Goal: Task Accomplishment & Management: Complete application form

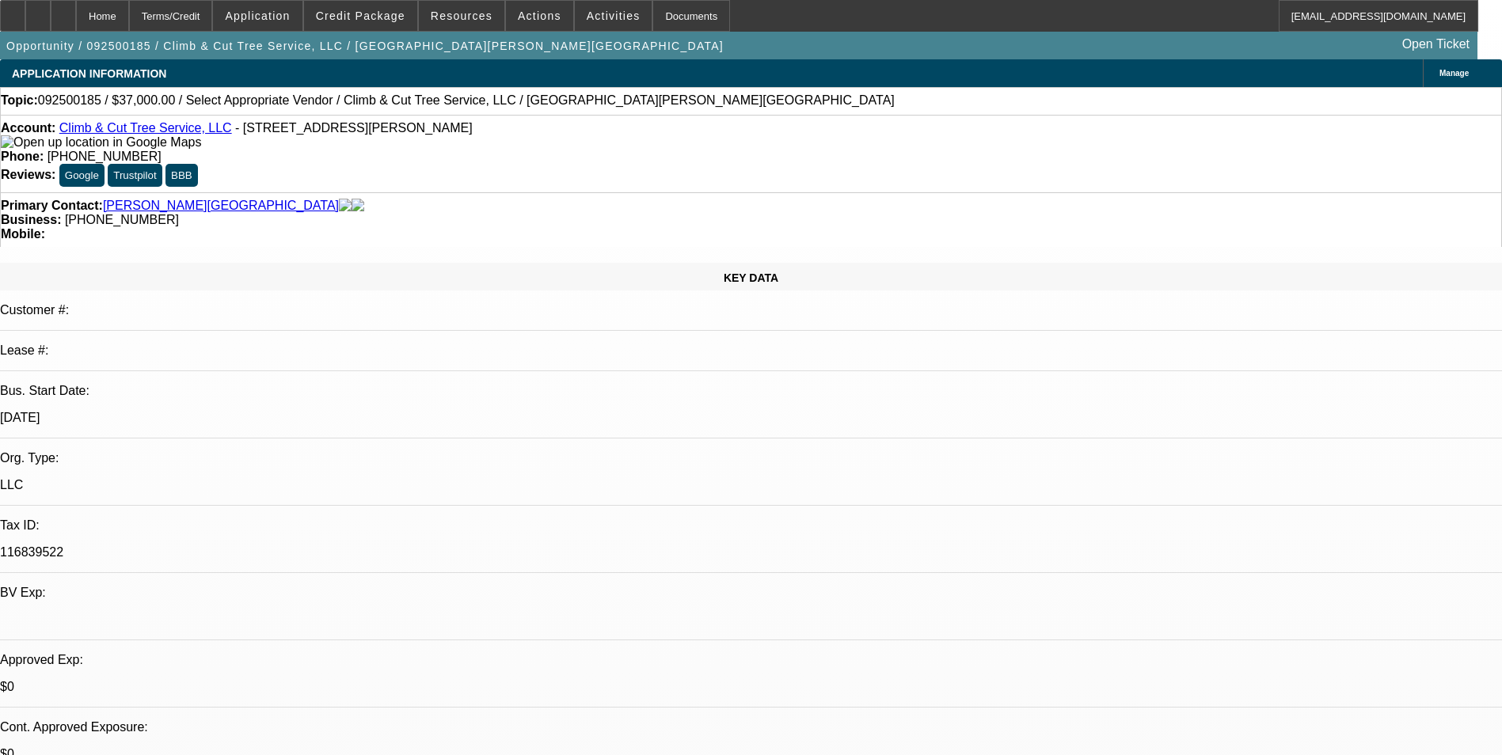
select select "0"
select select "2"
select select "0.1"
select select "4"
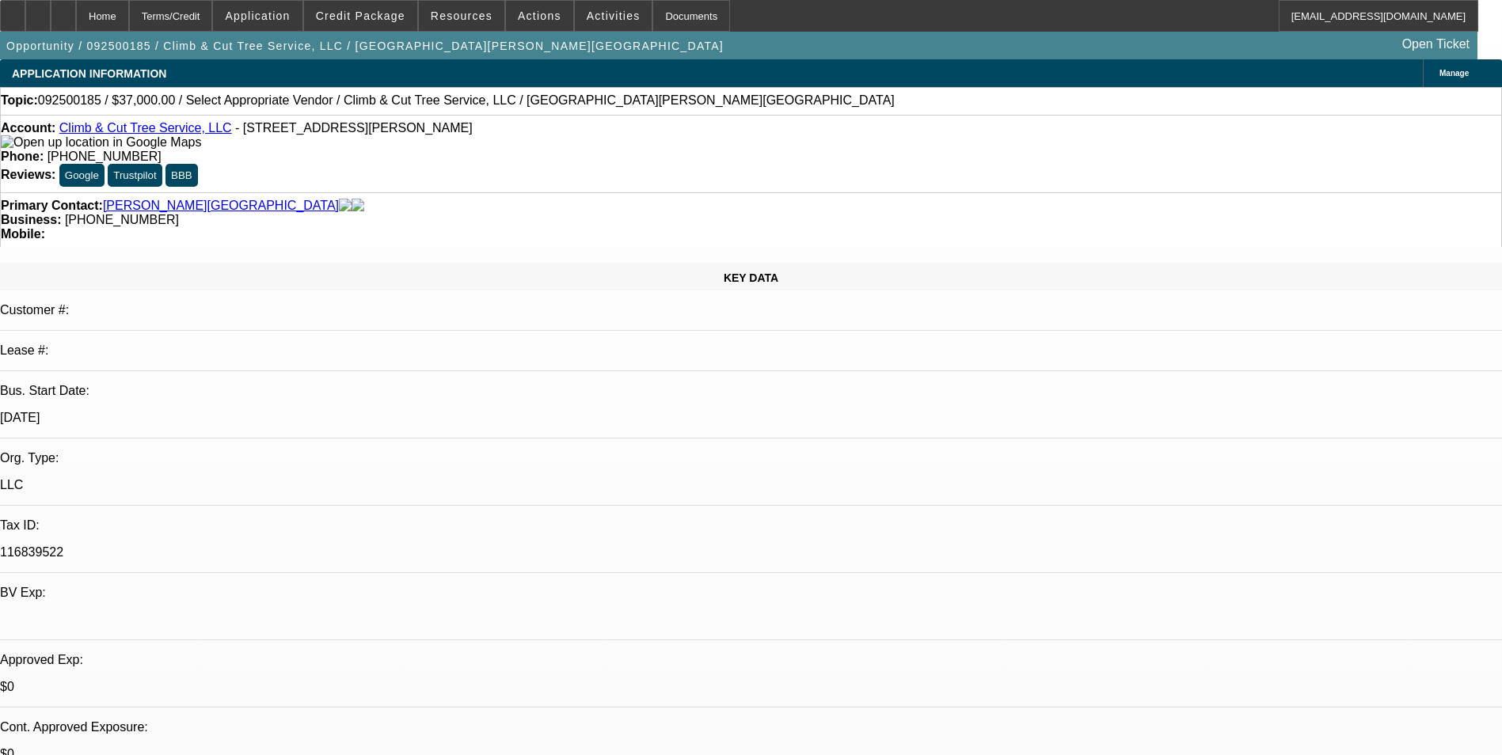
scroll to position [158, 0]
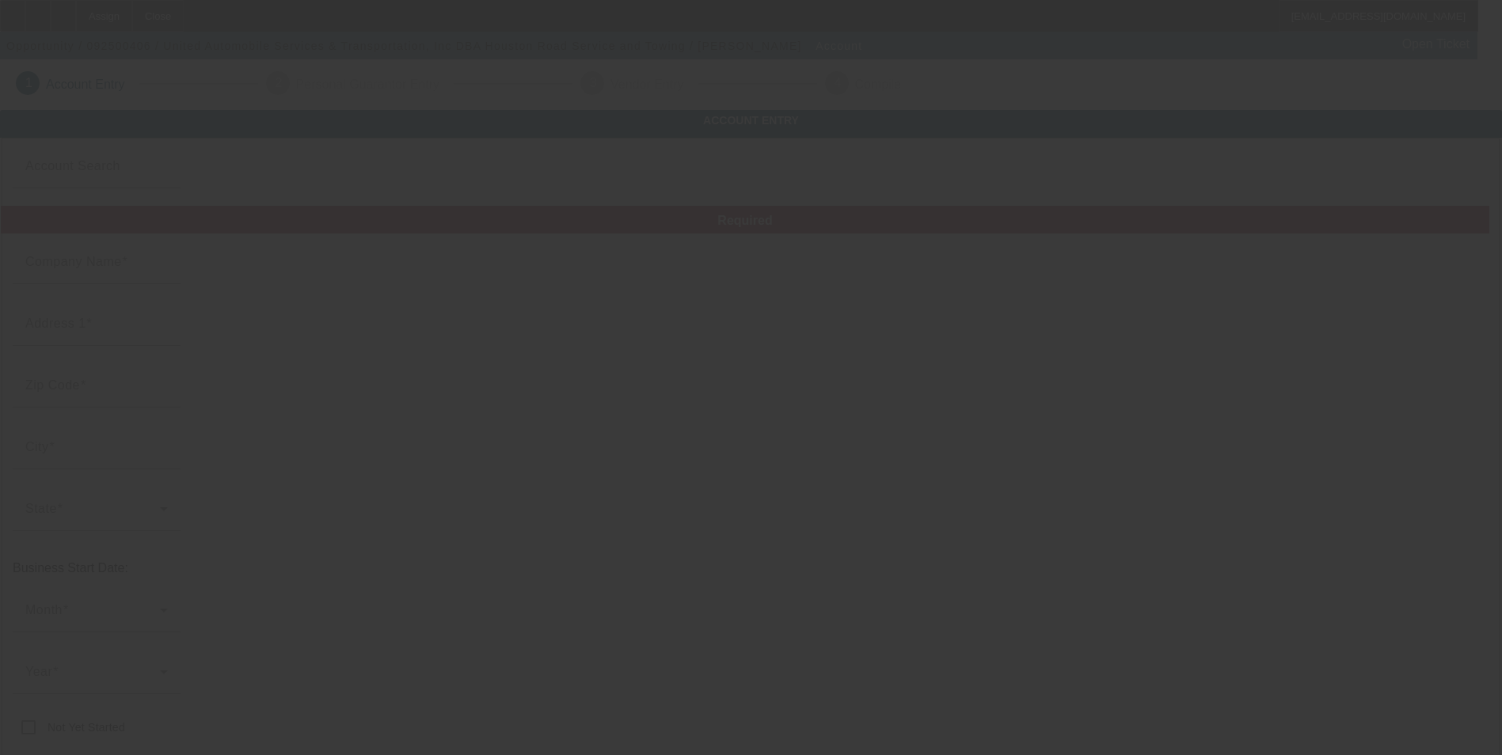
type input "United Automobile Services & Transportation, Inc"
type input "[STREET_ADDRESS][PERSON_NAME]"
type input "78212"
type input "San Antonio"
type input "[PHONE_NUMBER]"
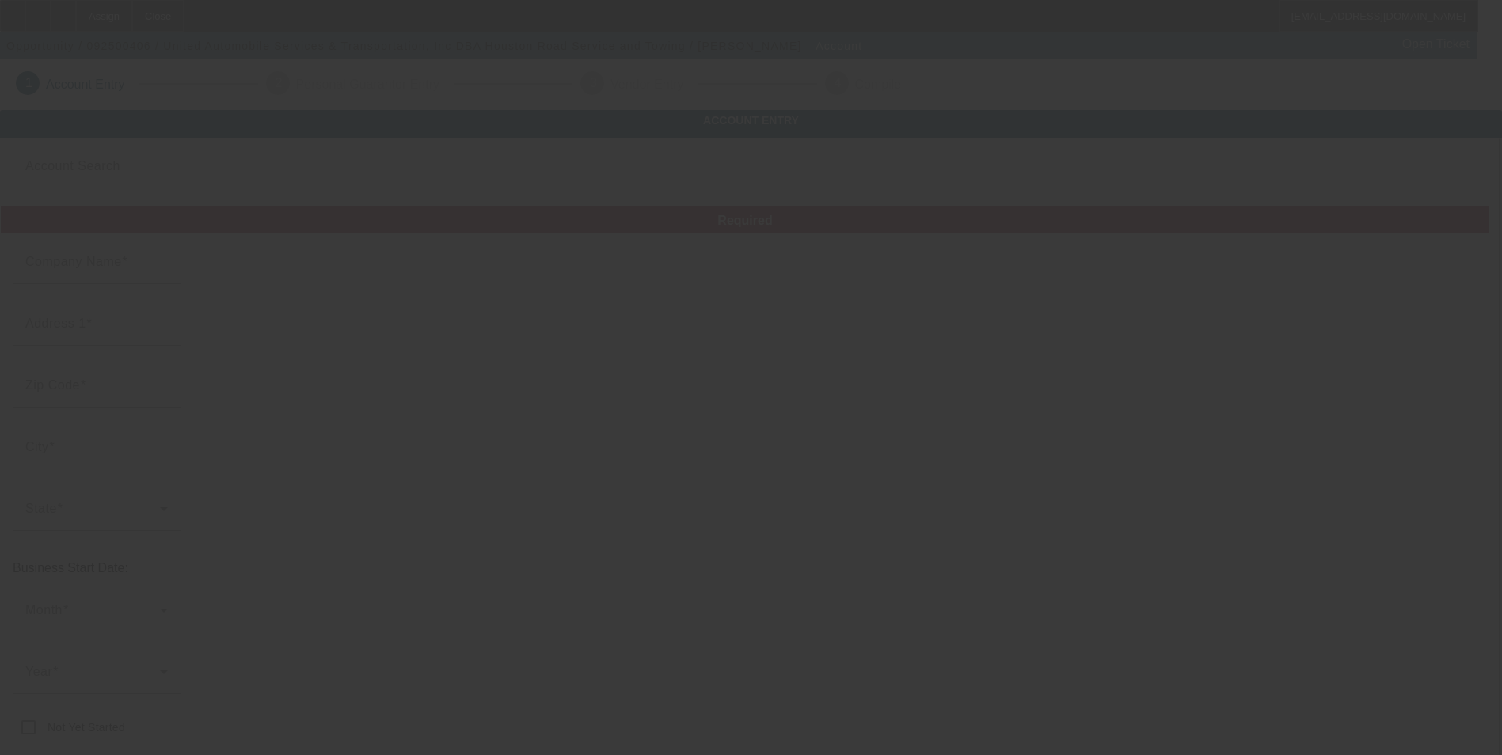
type input "Houston Road Service and Towing"
type input "San Antonio TX78212"
type input "jubrailabbasi@yahoo.com"
type input "800921498"
type input "Tow Truck"
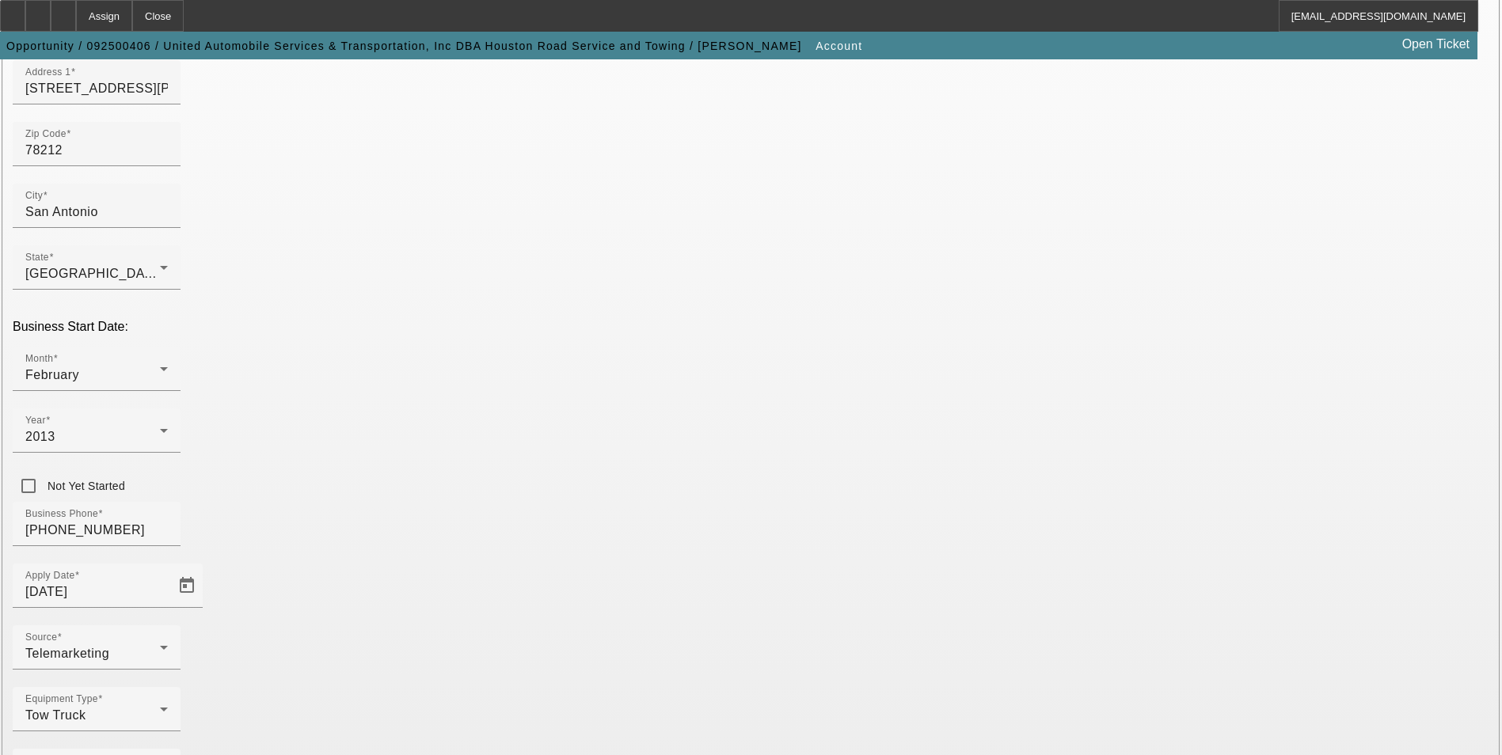
scroll to position [244, 0]
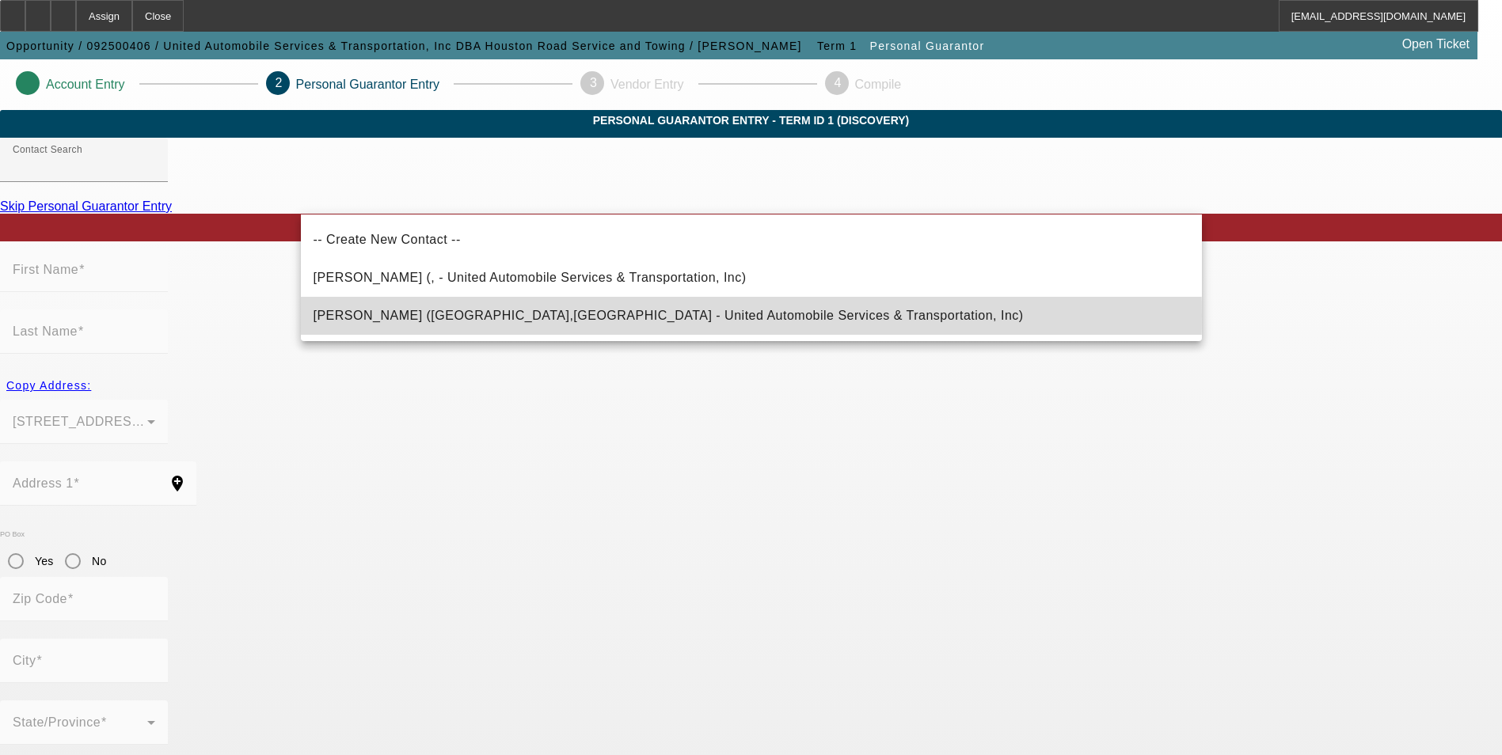
click at [523, 316] on span "Abbasi, Jubrail (San Antonio,TX - United Automobile Services & Transportation, …" at bounding box center [669, 315] width 710 height 13
type input "Abbasi, Jubrail (San Antonio,TX - United Automobile Services & Transportation, …"
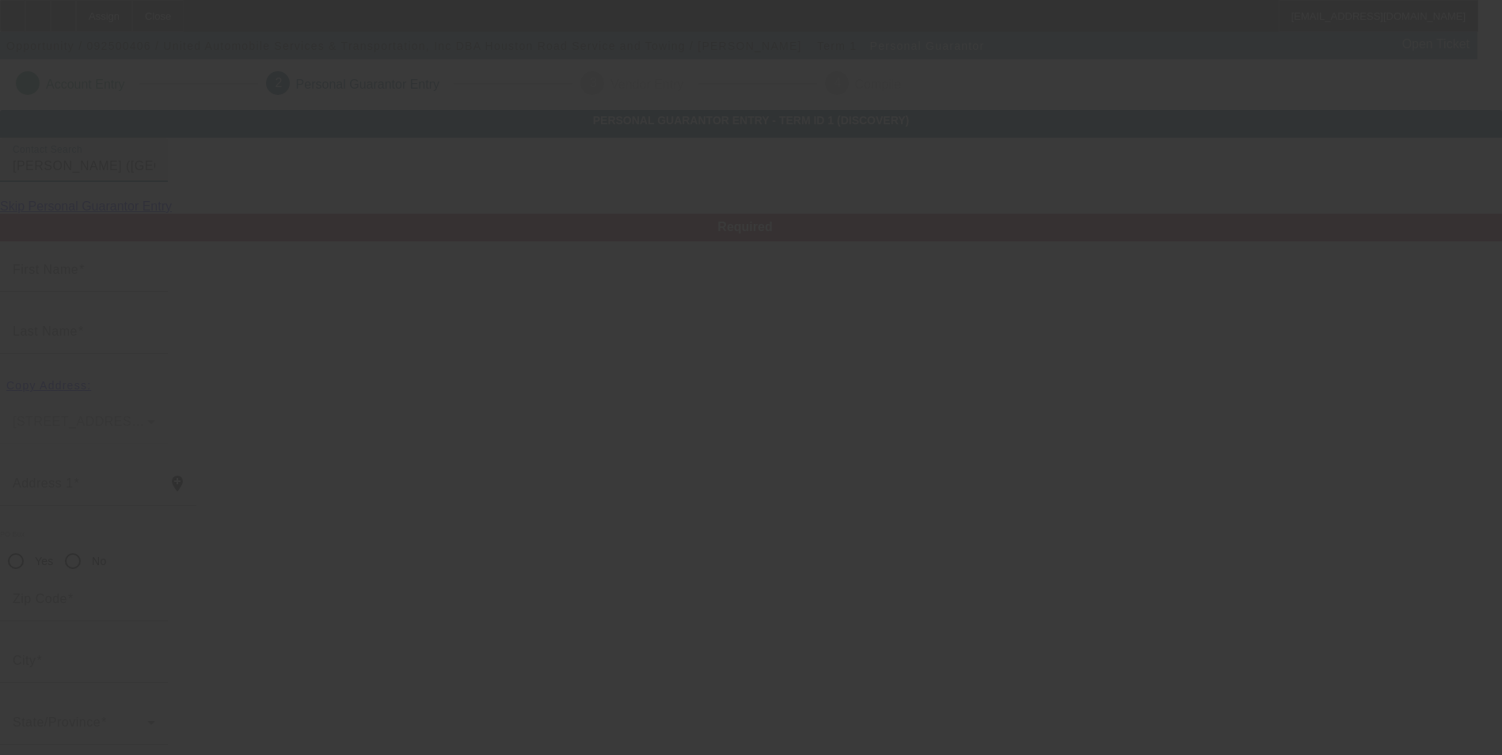
type input "Jubrail"
type input "Abbasi"
type input "8522 Vineyard Mist"
radio input "true"
type input "78255"
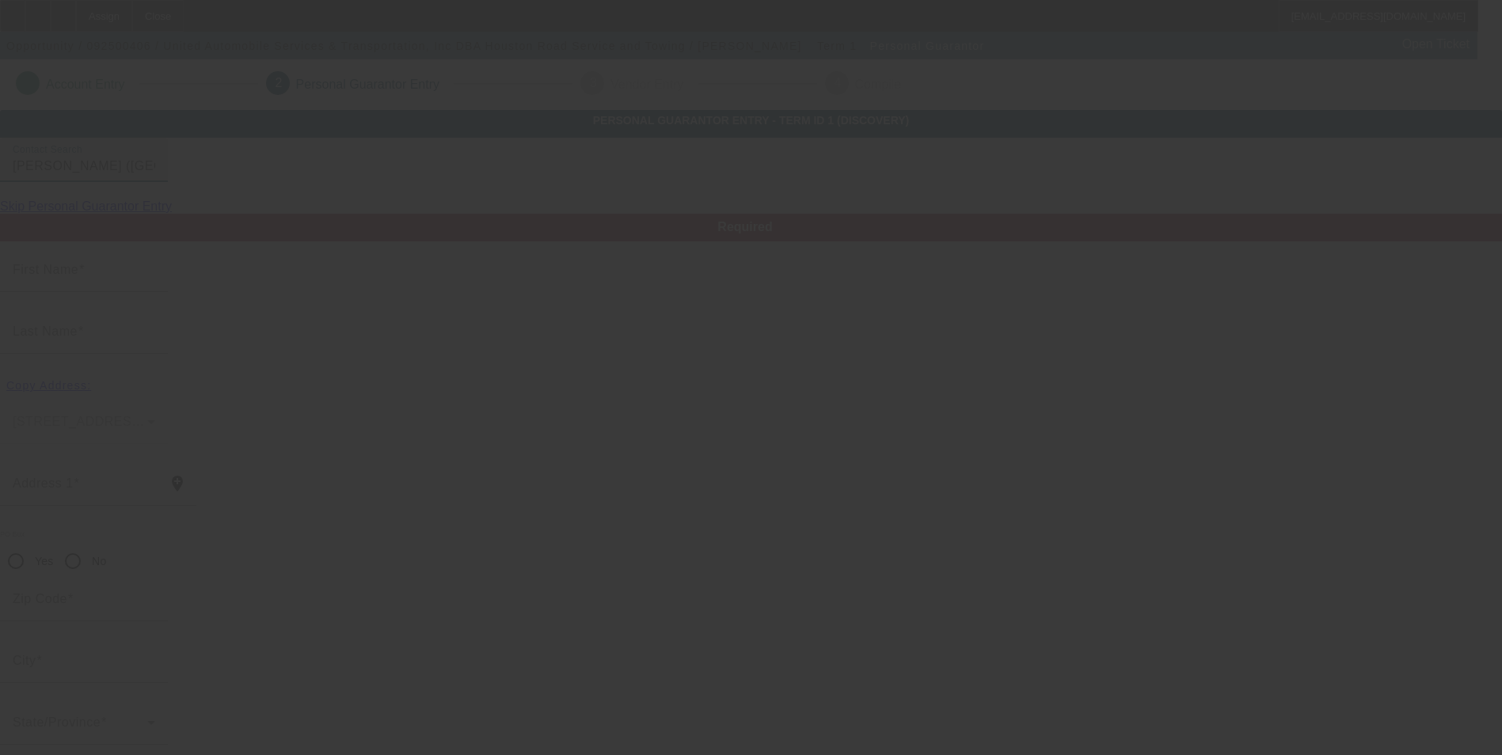
type input "San Antonio"
type input "(210) 698-1899"
type input "100"
type input "604-46-1050"
type input "jubrailabbasi@yahoo.com"
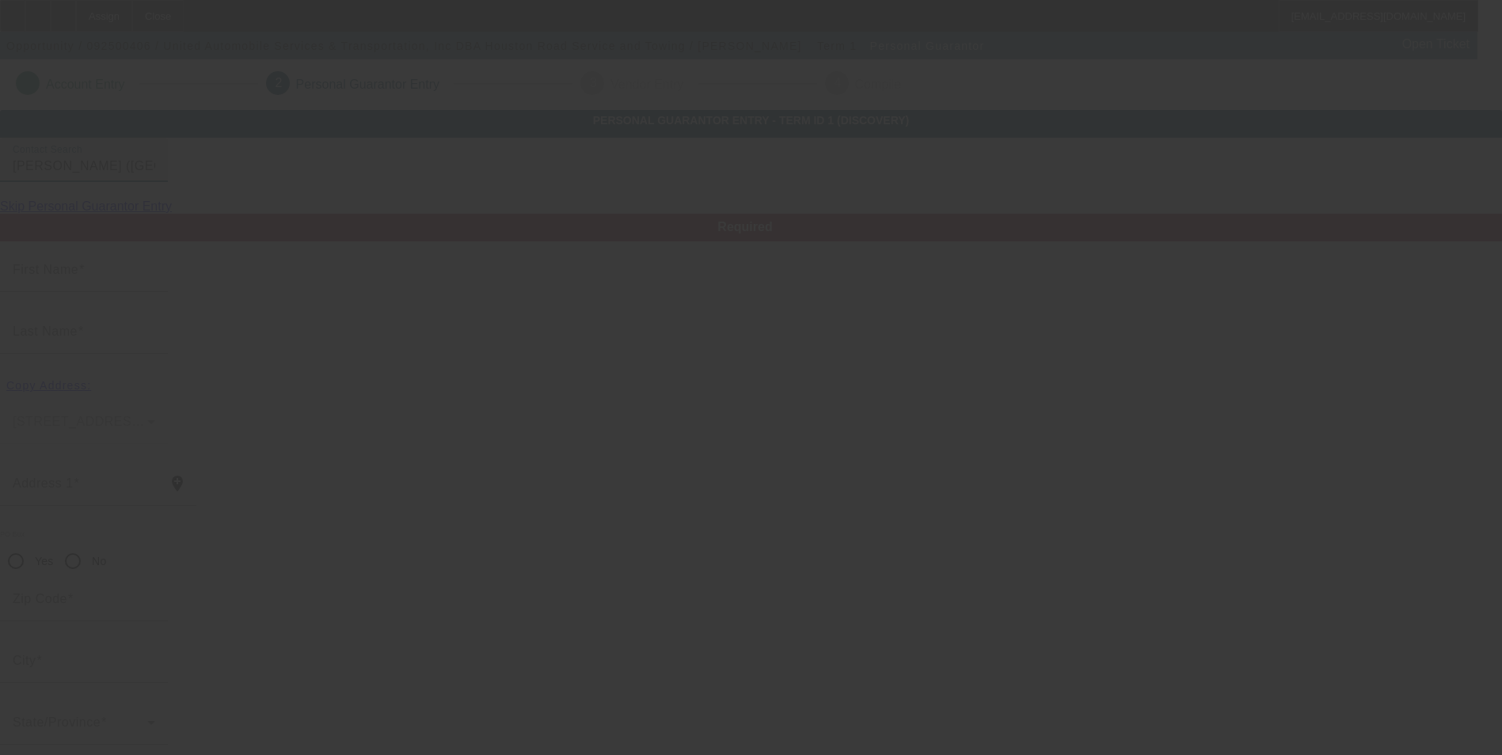
type input "(626) 373-5324"
type input "$265,000.00"
type input "$1,736.00"
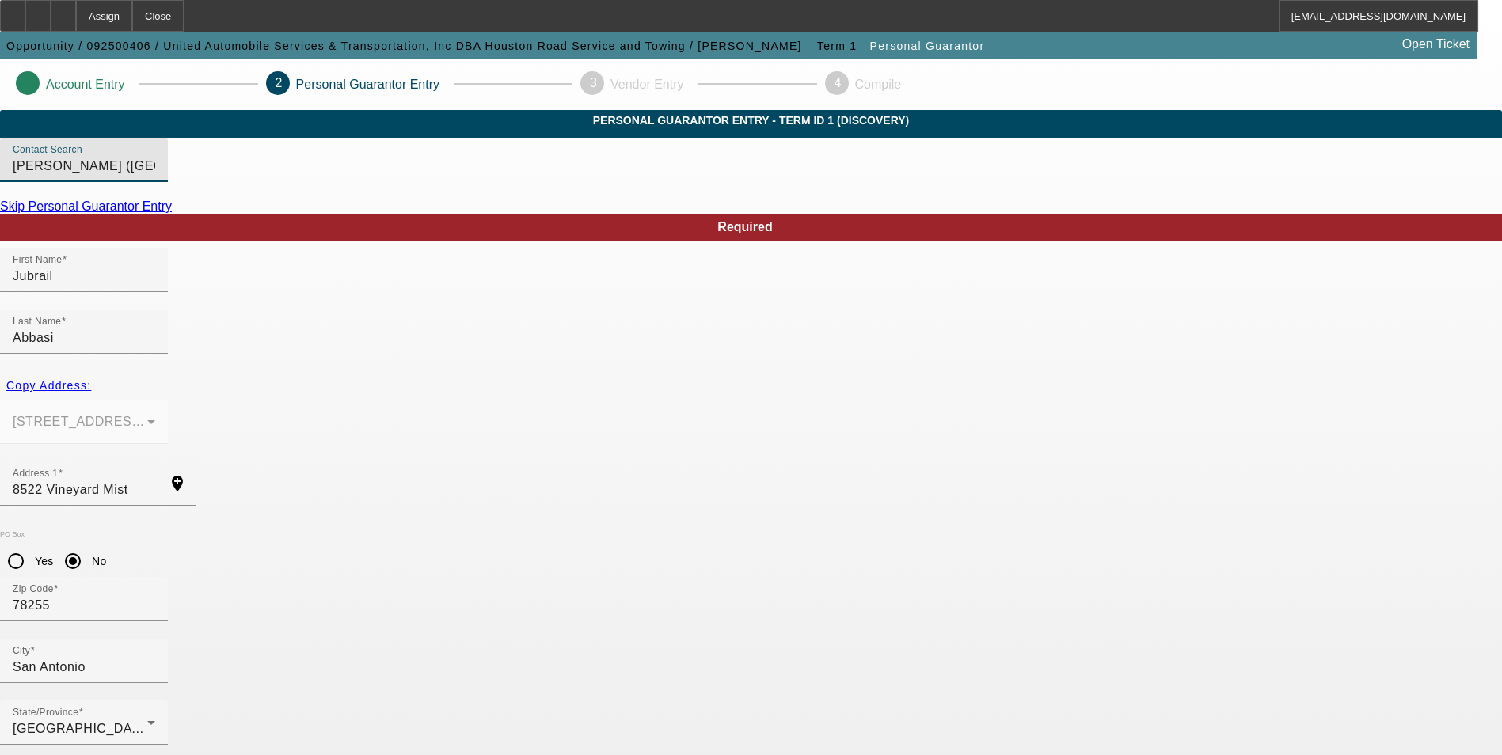
scroll to position [19, 0]
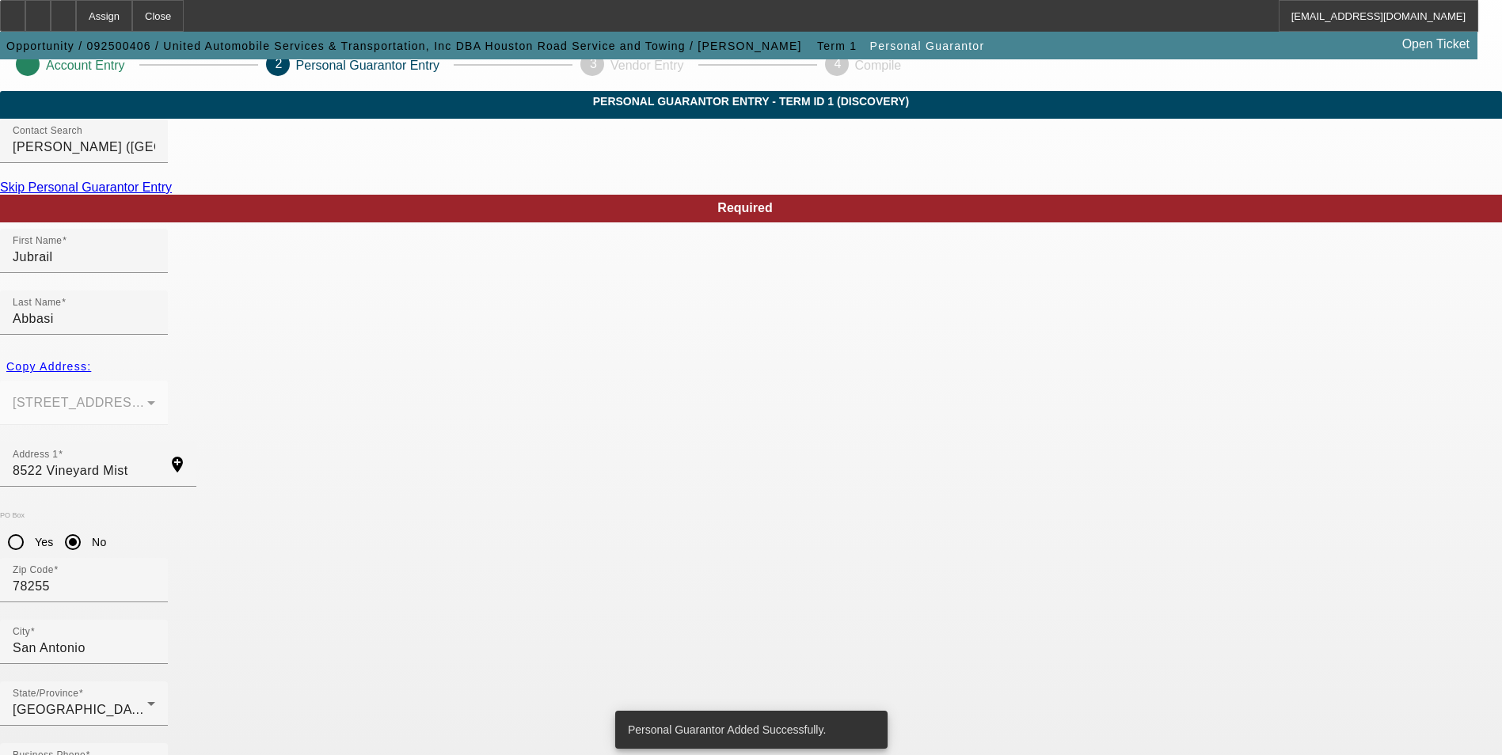
scroll to position [0, 0]
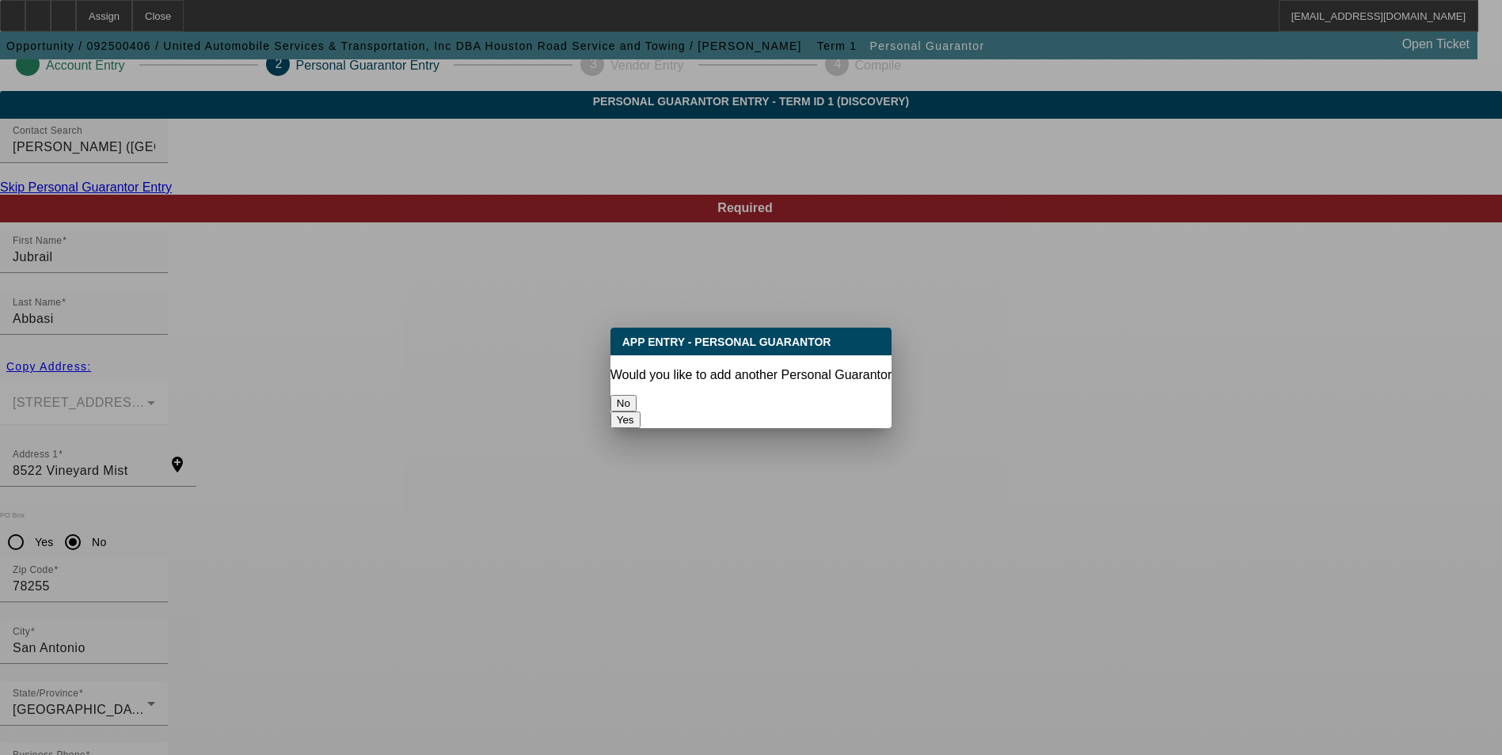
click at [637, 396] on button "No" at bounding box center [623, 403] width 26 height 17
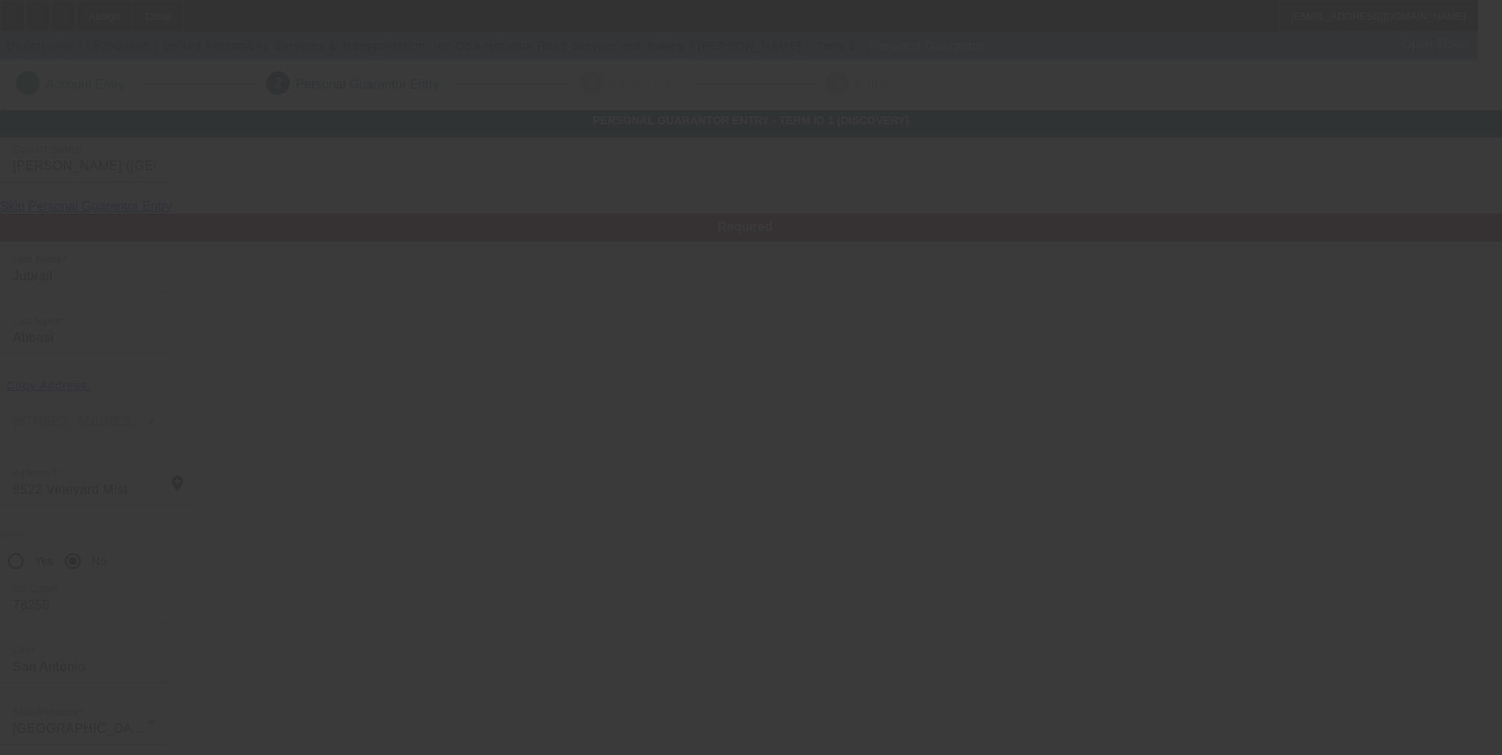
scroll to position [19, 0]
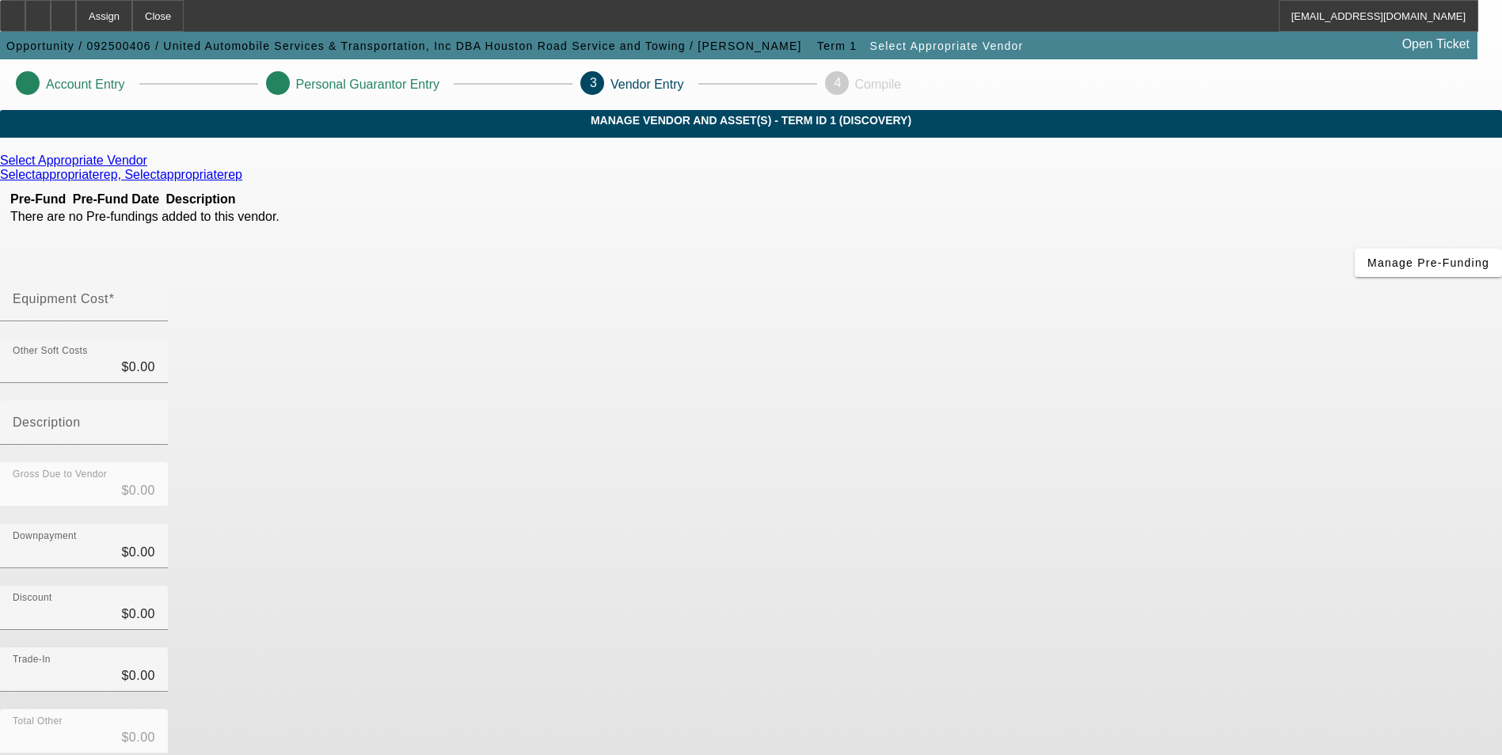
click at [438, 168] on div "Select Appropriate Vendor" at bounding box center [751, 161] width 1502 height 14
click at [151, 167] on icon at bounding box center [151, 160] width 0 height 13
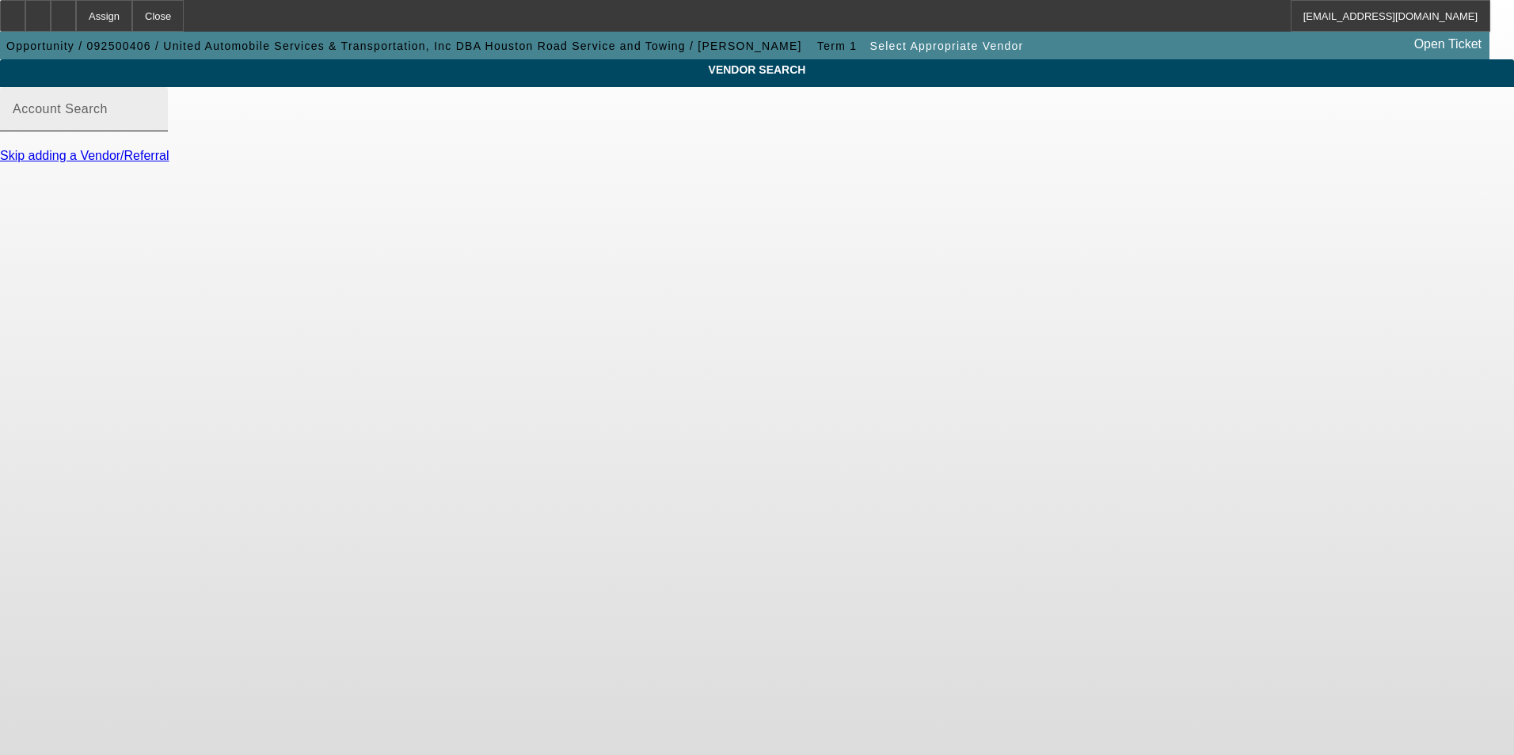
click at [155, 125] on input "Account Search" at bounding box center [84, 115] width 143 height 19
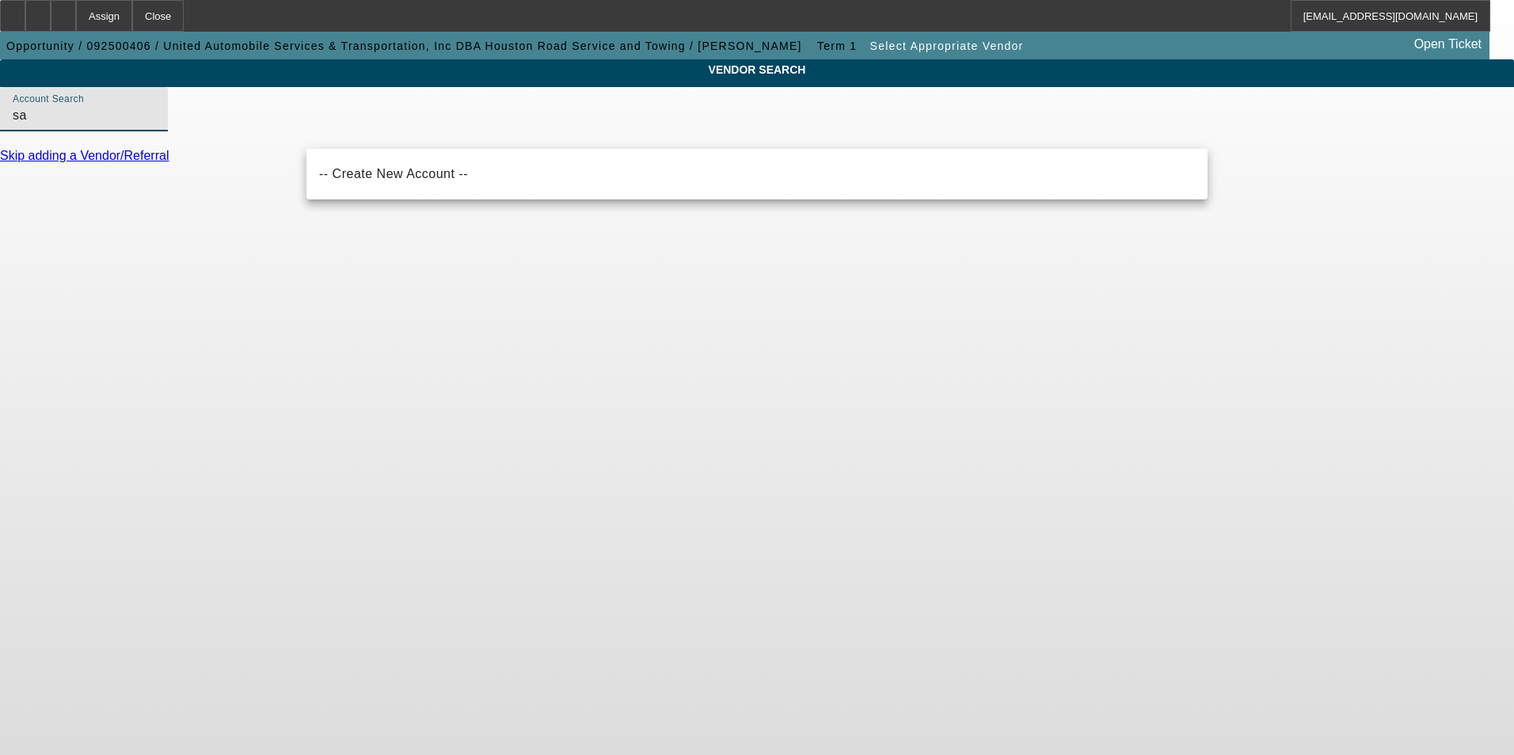
type input "s"
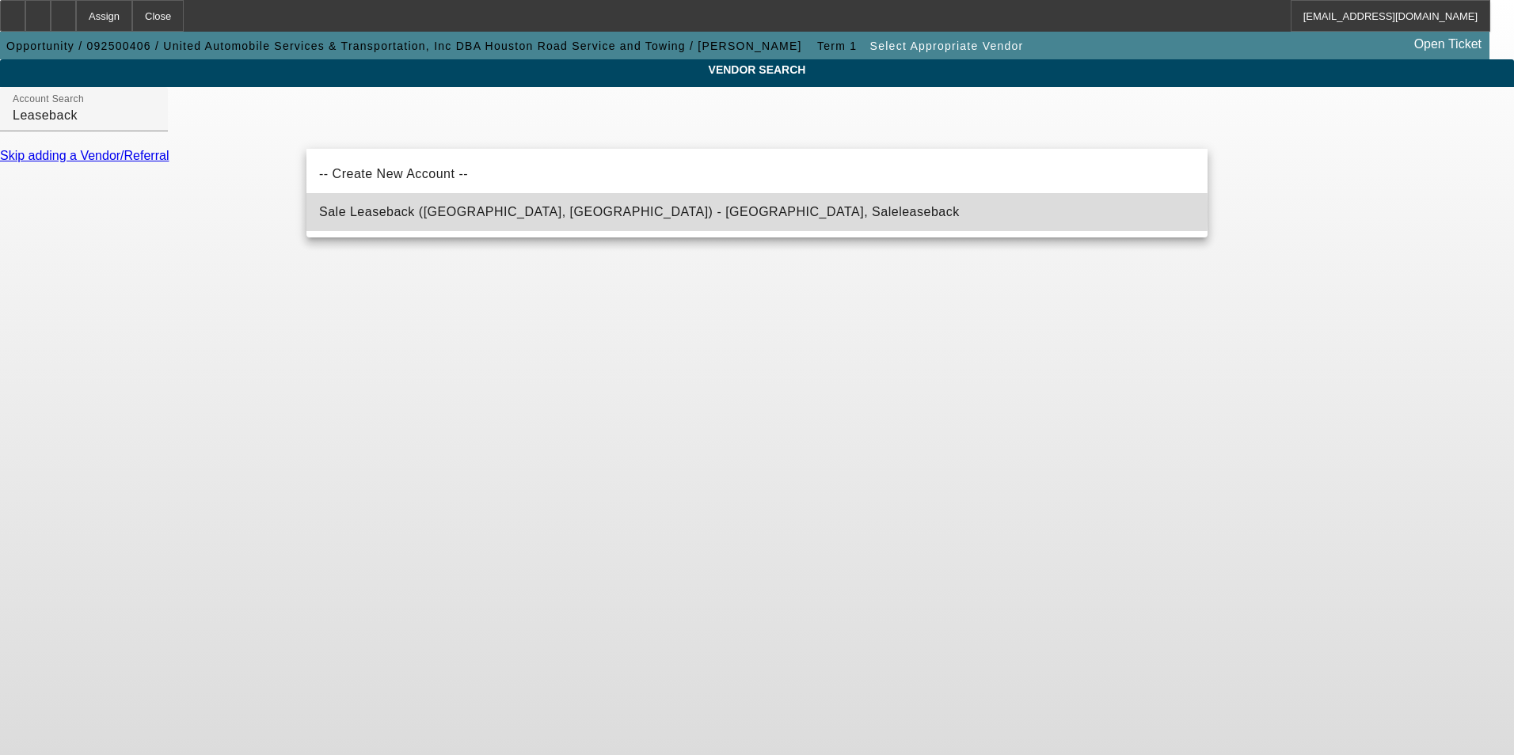
click at [575, 211] on span "Sale Leaseback (Northbrook, IL) - Saleleaseback, Saleleaseback" at bounding box center [639, 211] width 641 height 13
type input "Sale Leaseback (Northbrook, IL) - Saleleaseback, Saleleaseback"
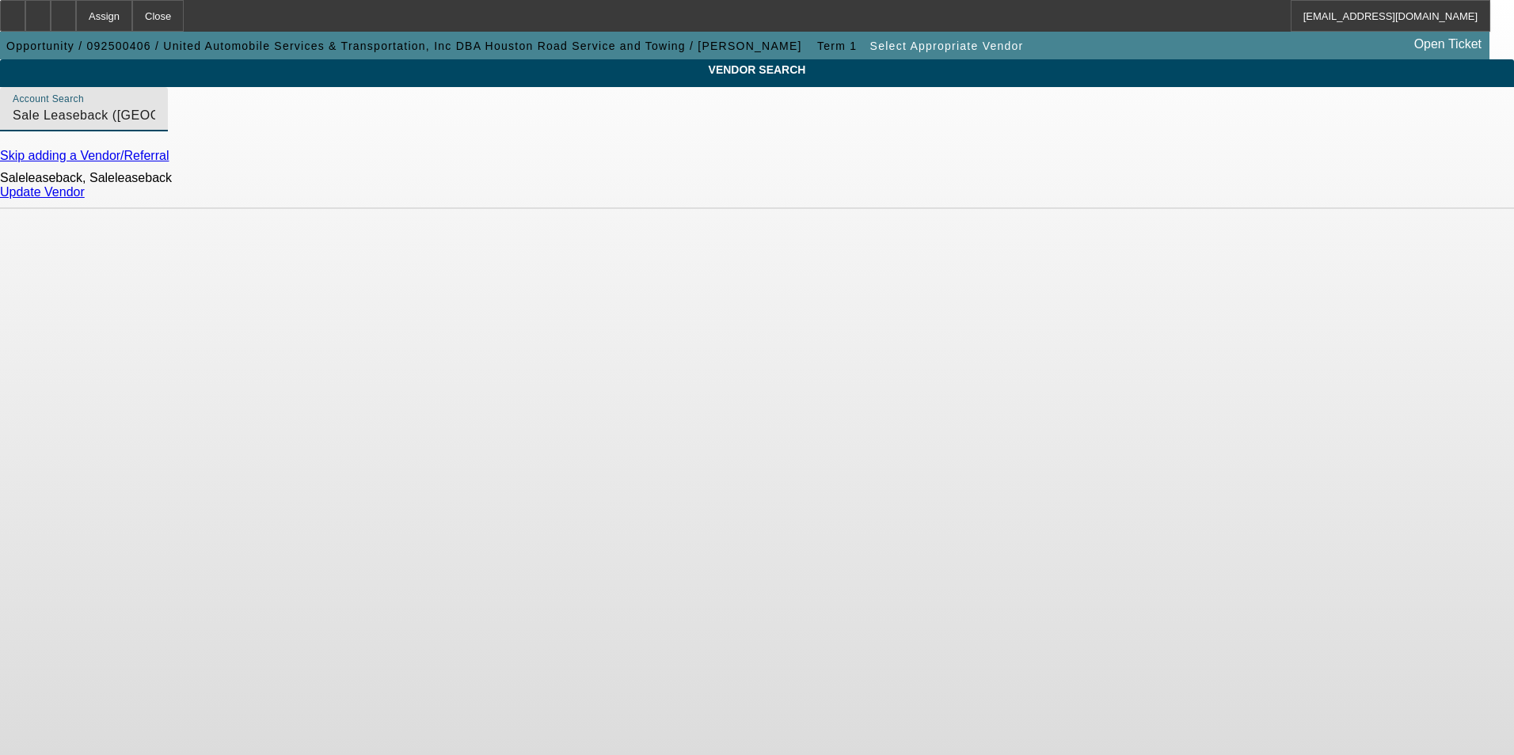
click at [85, 199] on link "Update Vendor" at bounding box center [42, 191] width 85 height 13
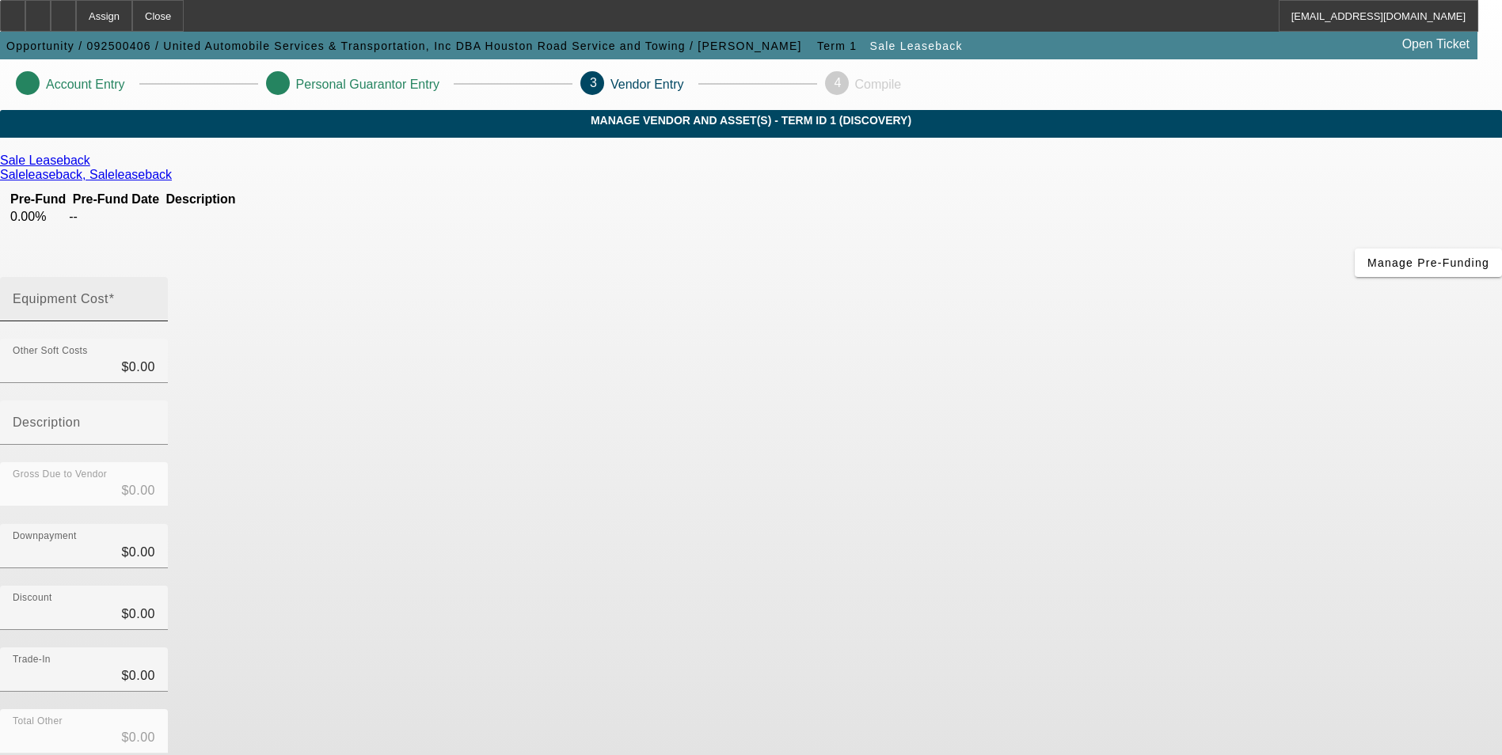
click at [155, 277] on div "Equipment Cost" at bounding box center [84, 299] width 143 height 44
type input "6"
type input "$6.00"
type input "60"
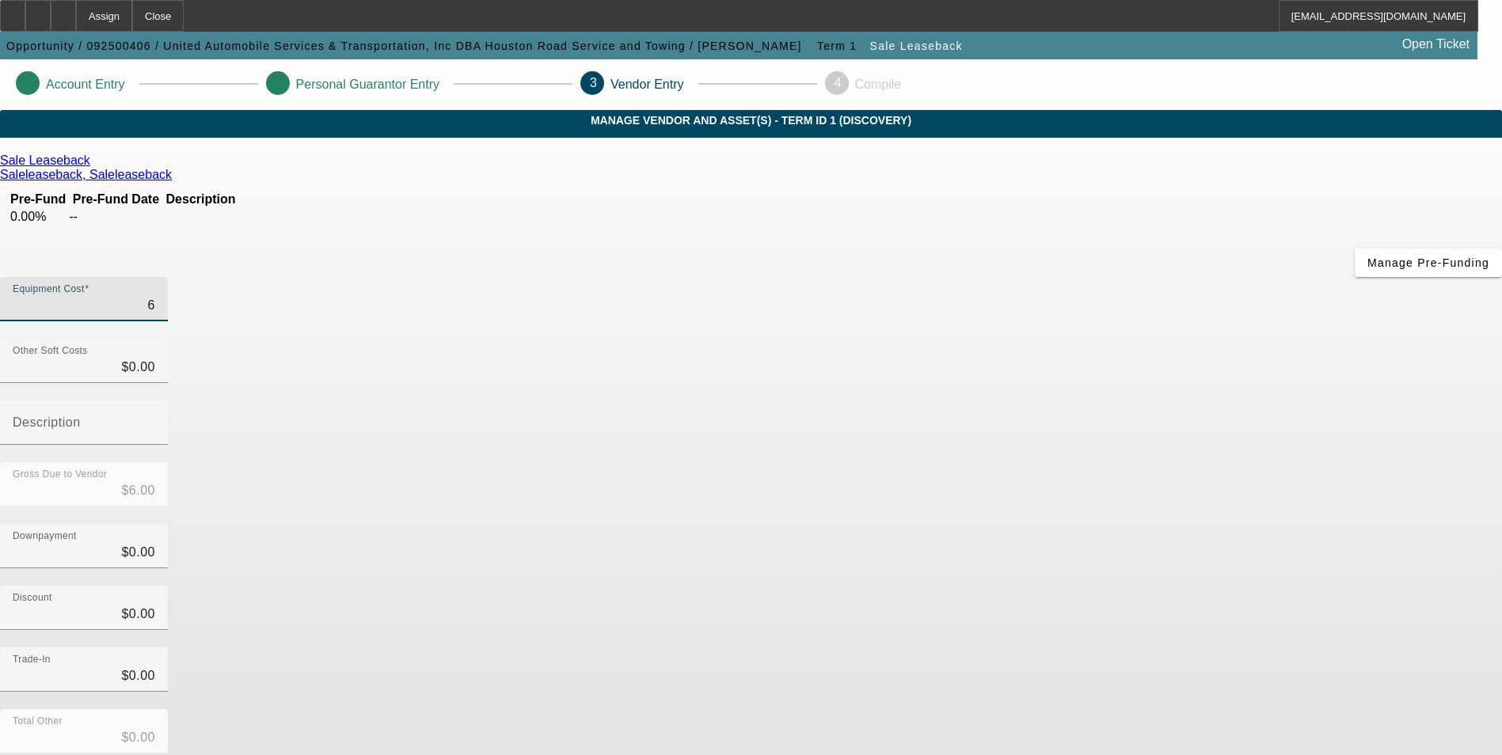
type input "$60.00"
type input "600"
type input "$600.00"
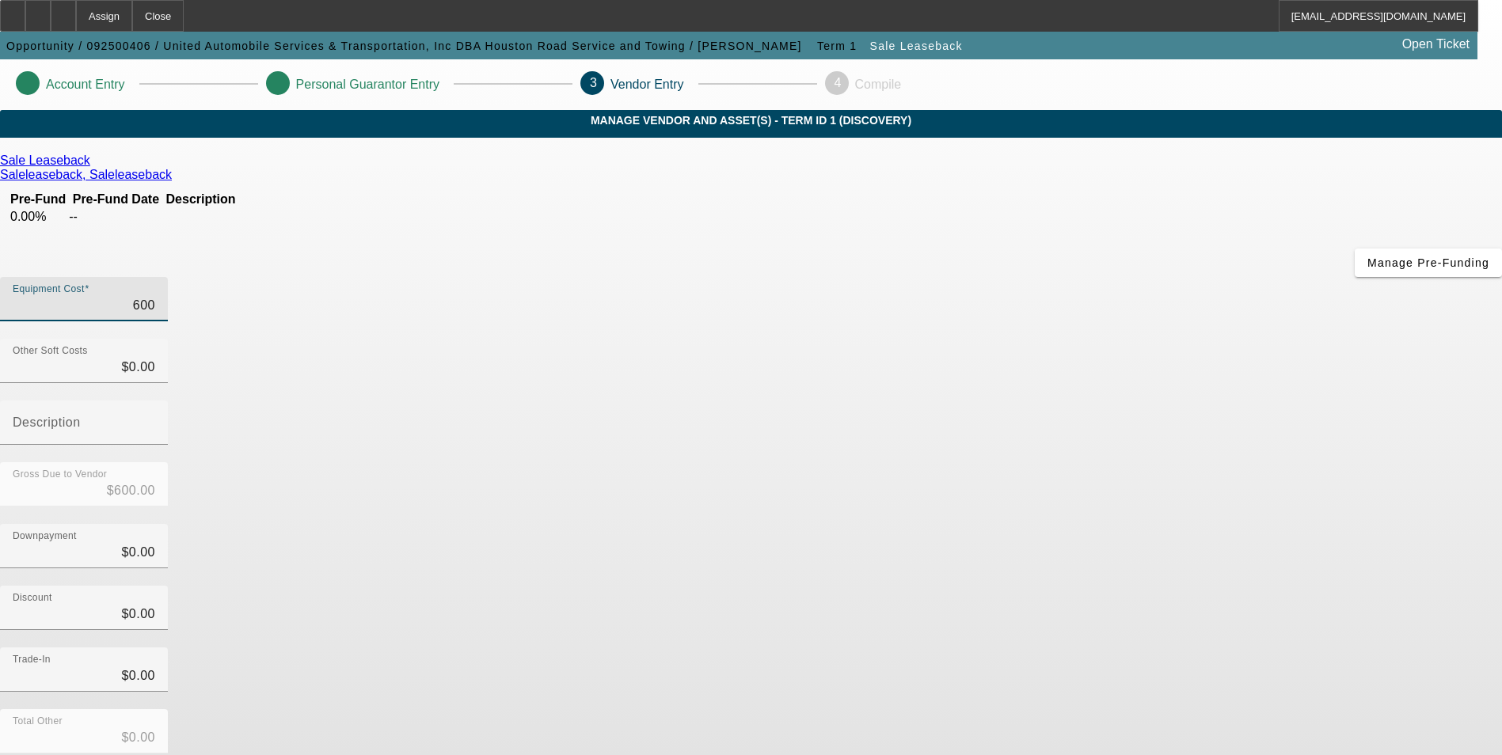
type input "6000"
type input "$6,000.00"
type input "60000"
type input "$60,000.00"
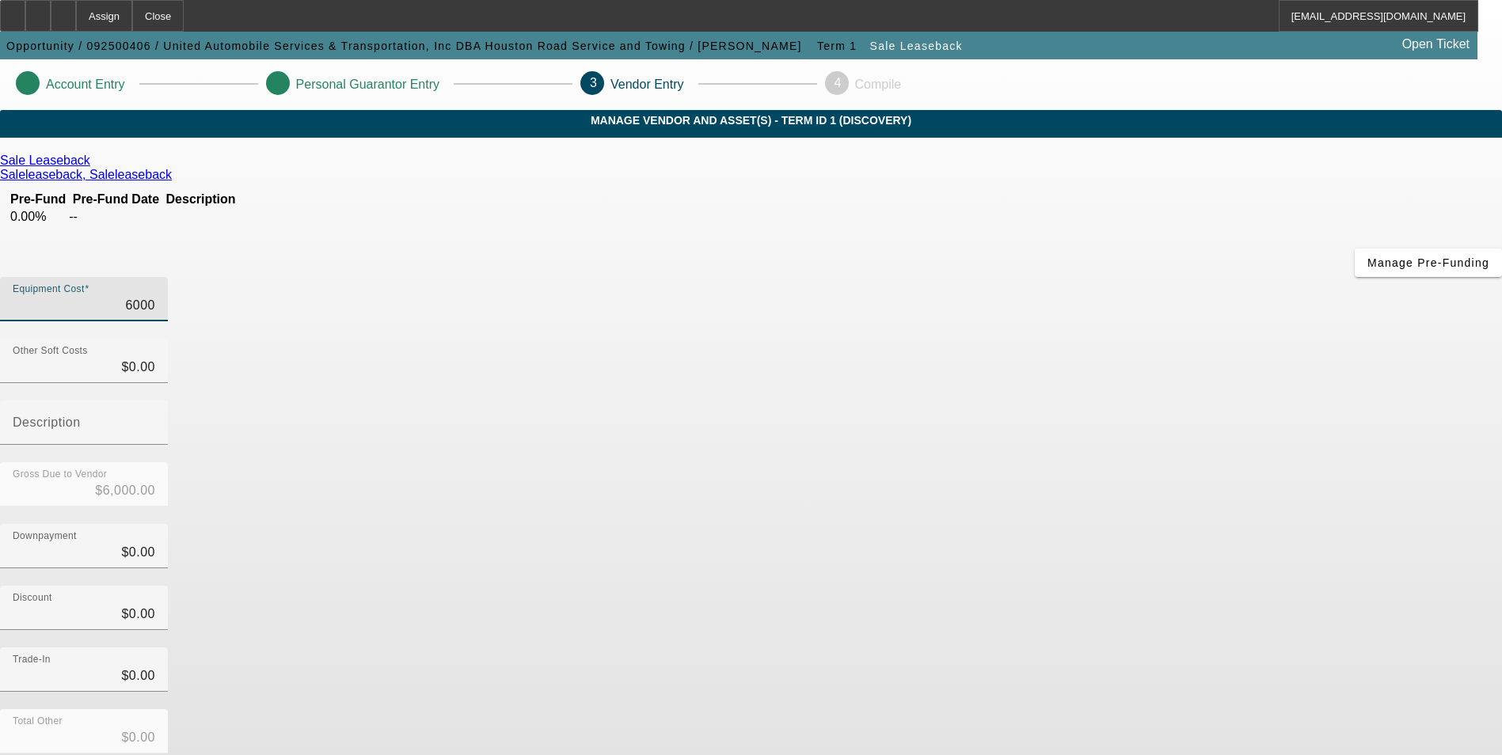
type input "$60,000.00"
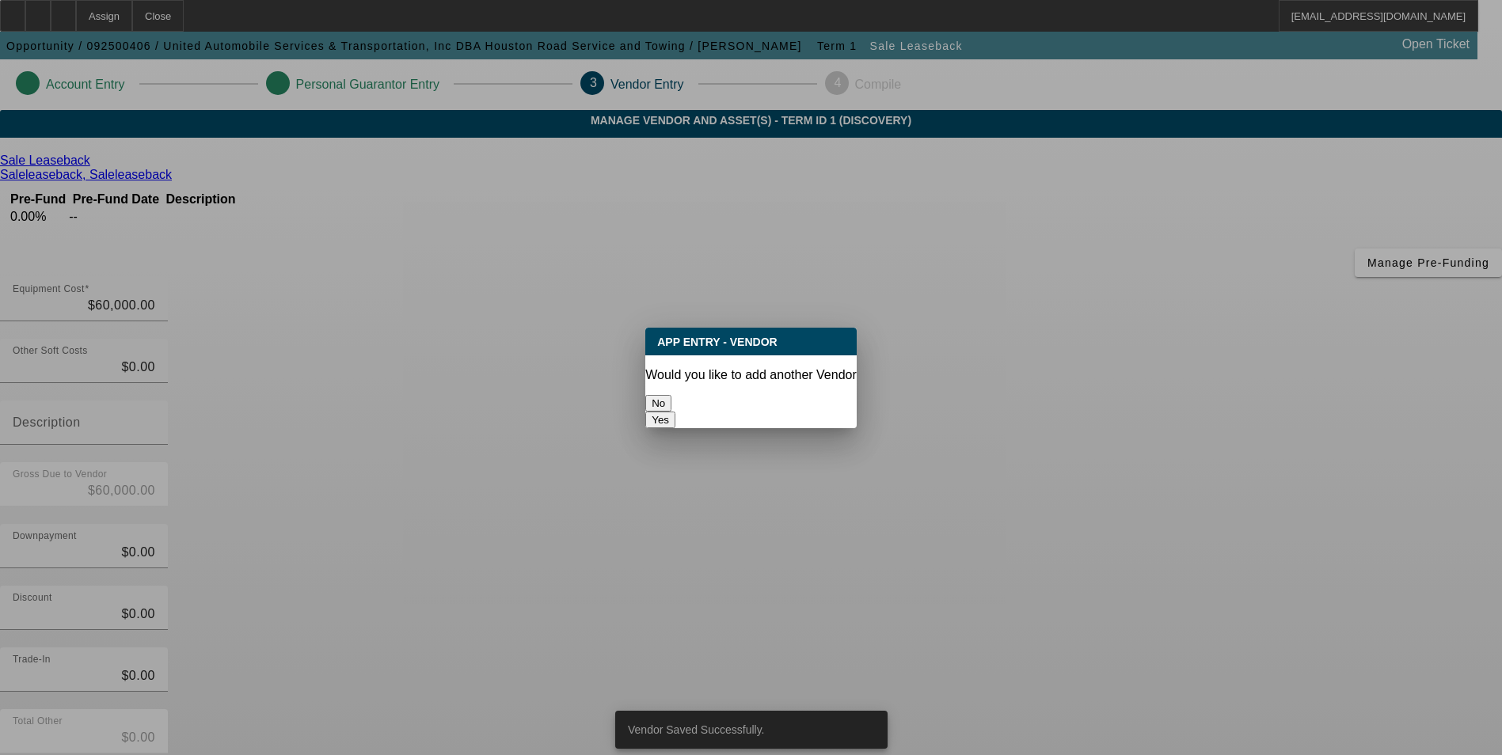
drag, startPoint x: 675, startPoint y: 387, endPoint x: 685, endPoint y: 390, distance: 10.0
click at [671, 395] on button "No" at bounding box center [658, 403] width 26 height 17
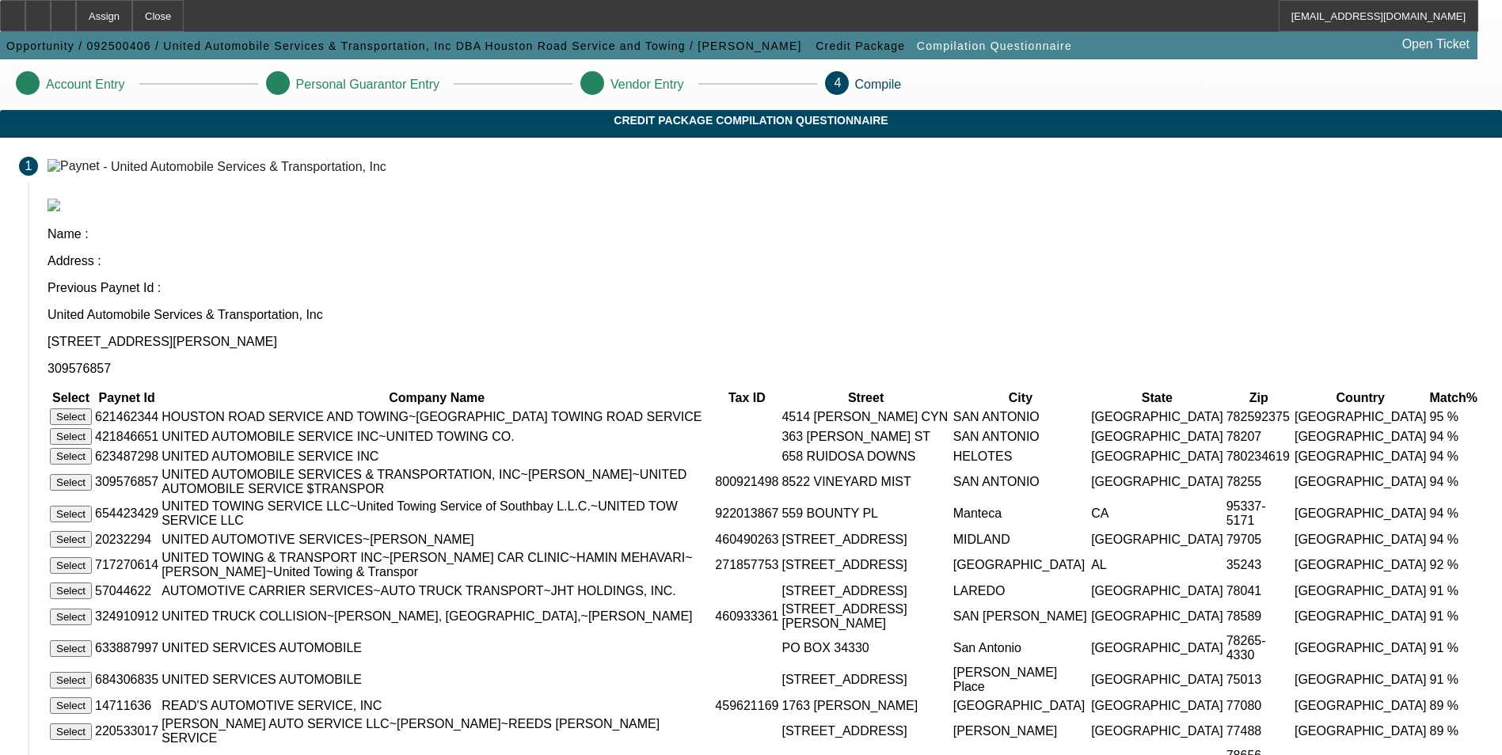
click at [92, 428] on button "Select" at bounding box center [71, 436] width 42 height 17
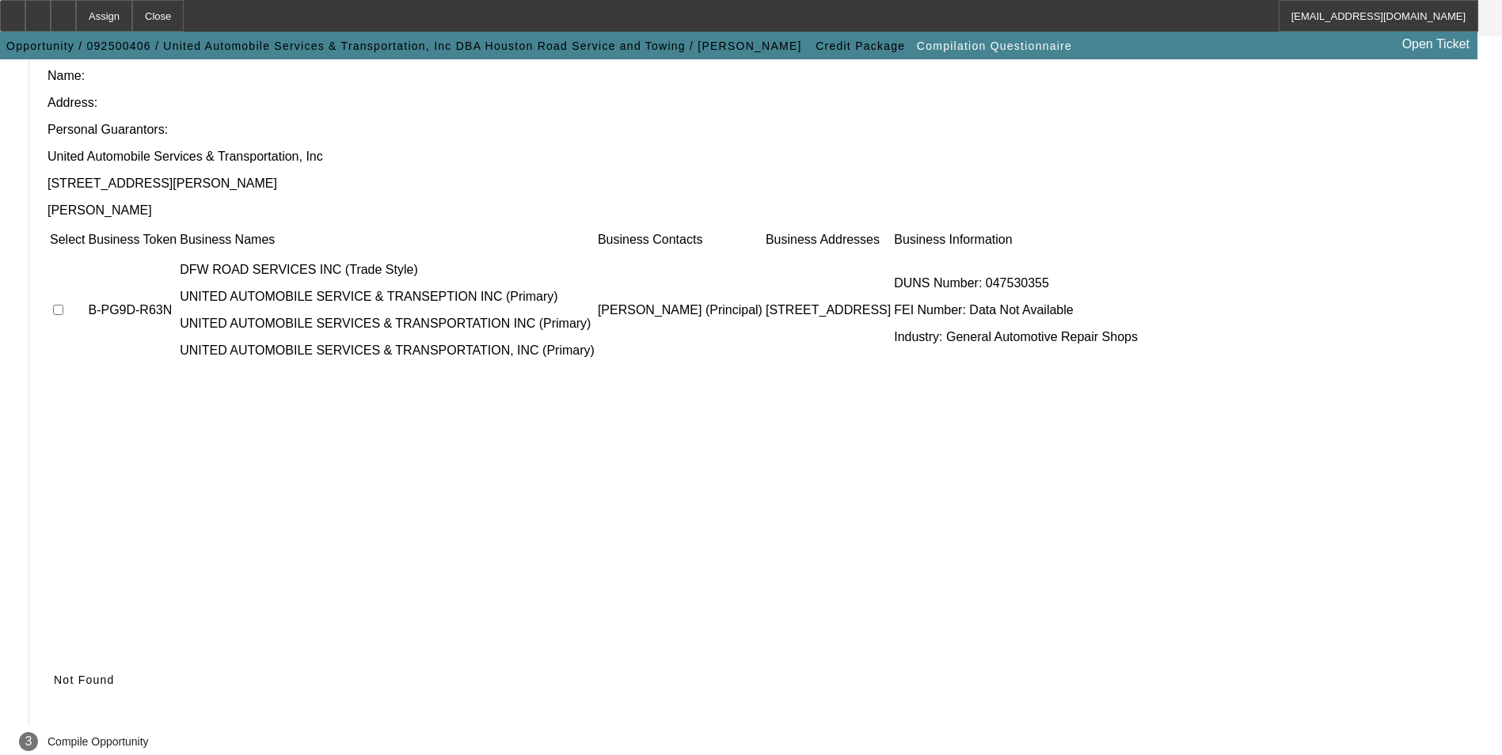
scroll to position [120, 0]
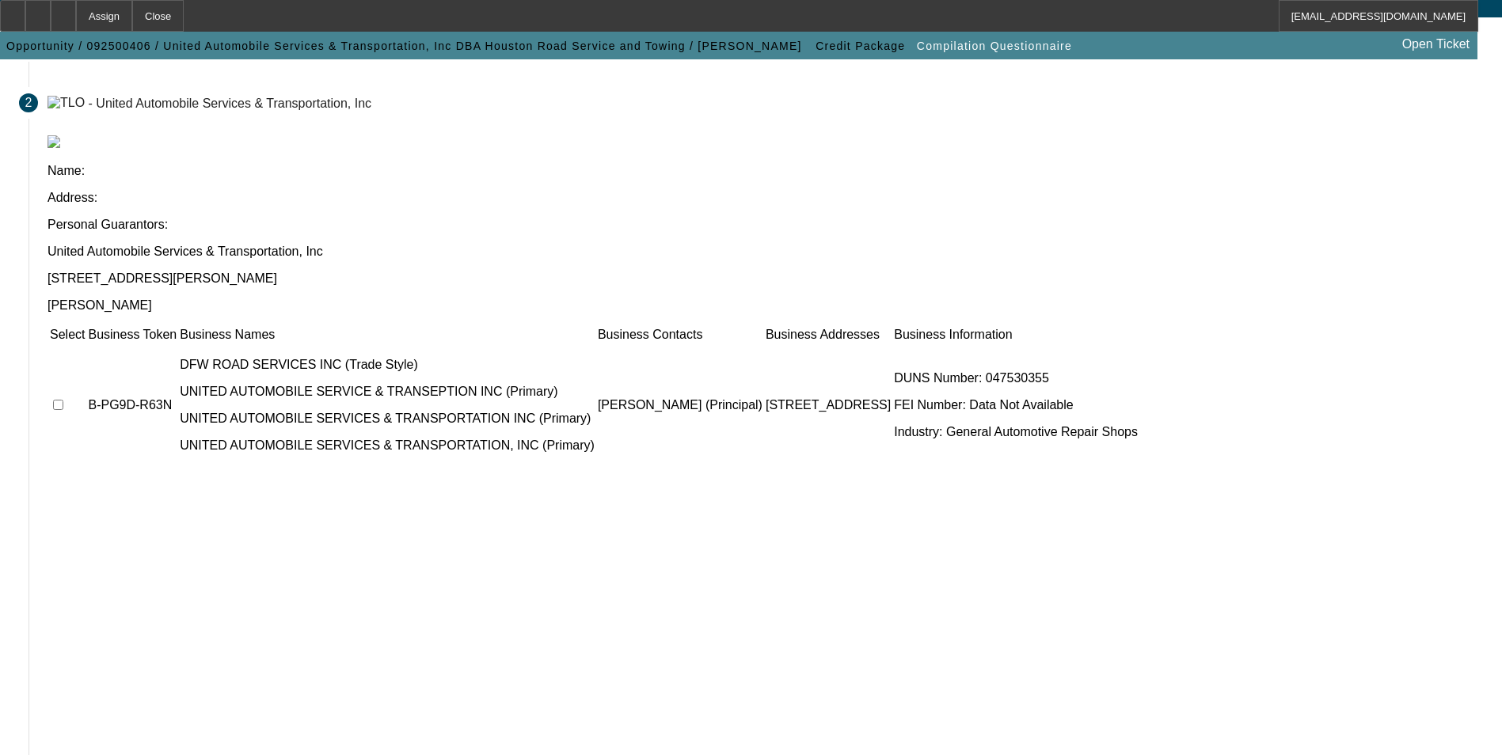
click at [63, 400] on input "checkbox" at bounding box center [58, 405] width 10 height 10
checkbox input "true"
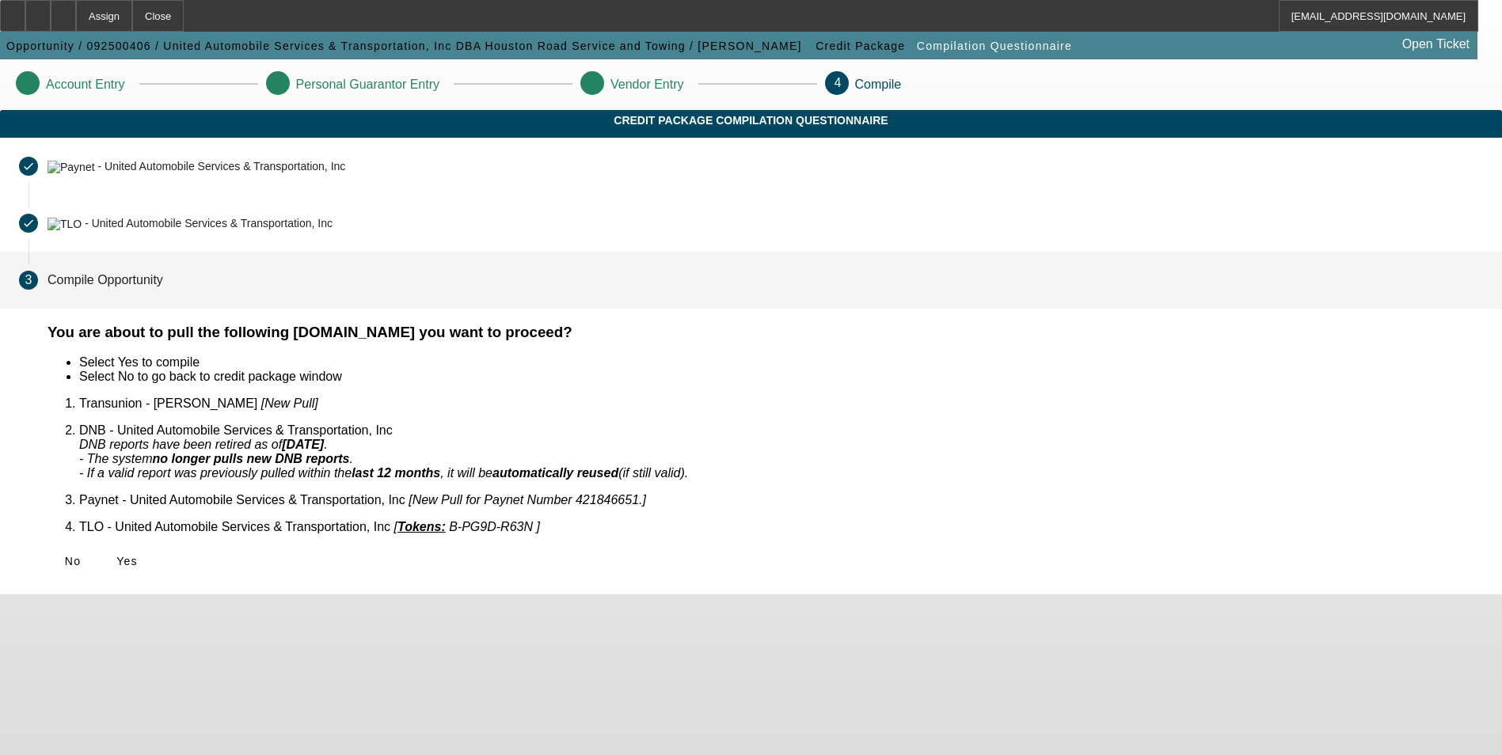
scroll to position [0, 0]
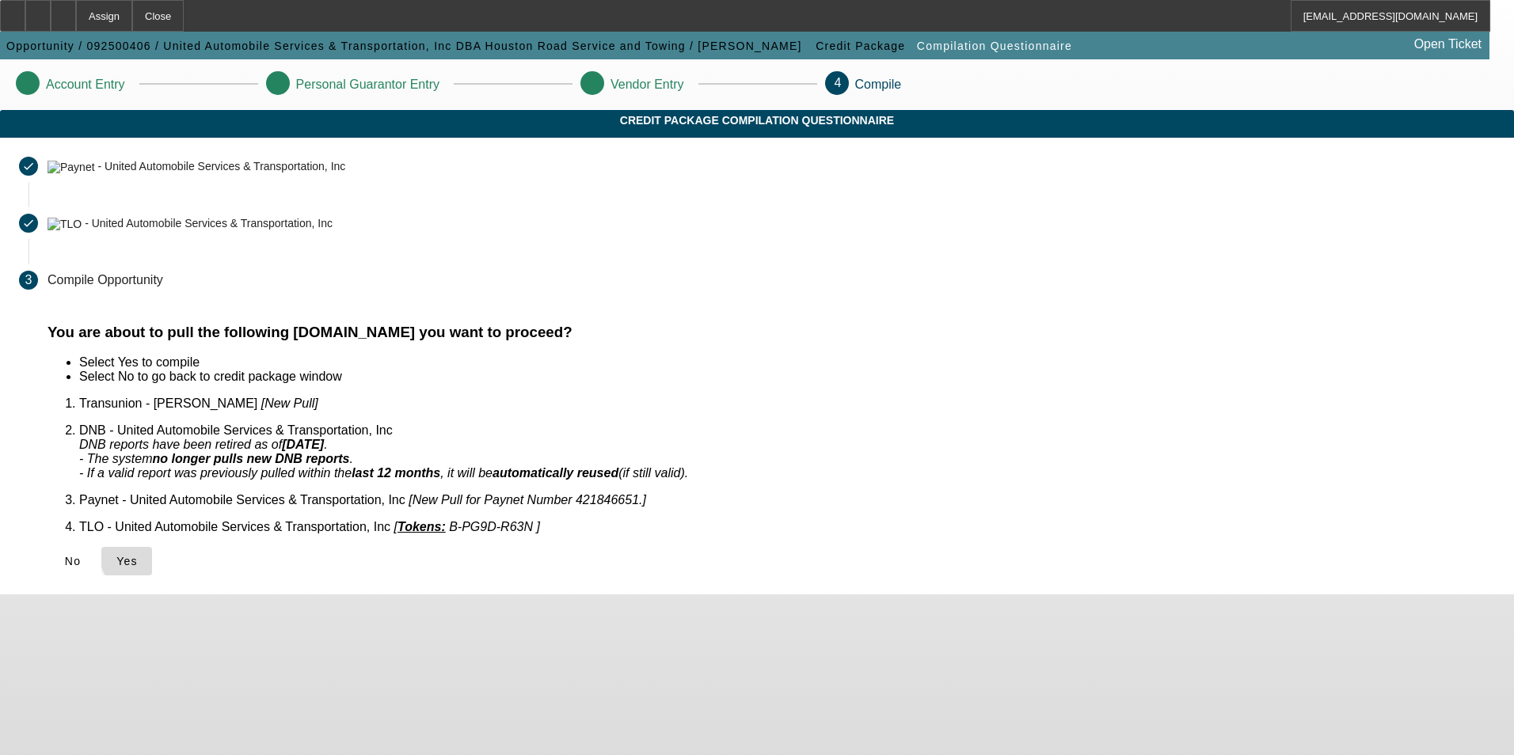
click at [138, 555] on span "Yes" at bounding box center [126, 561] width 21 height 13
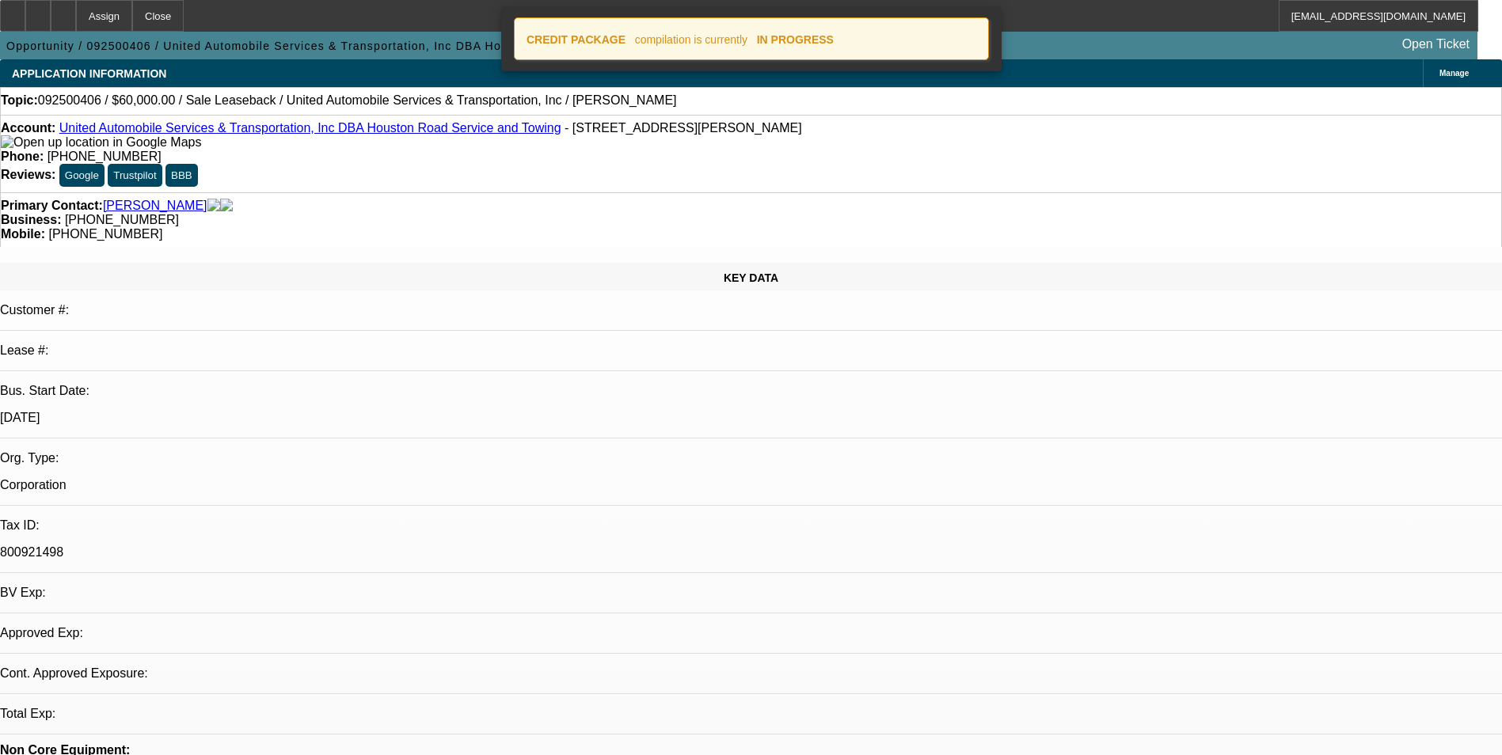
select select "0"
select select "2"
select select "0.1"
select select "4"
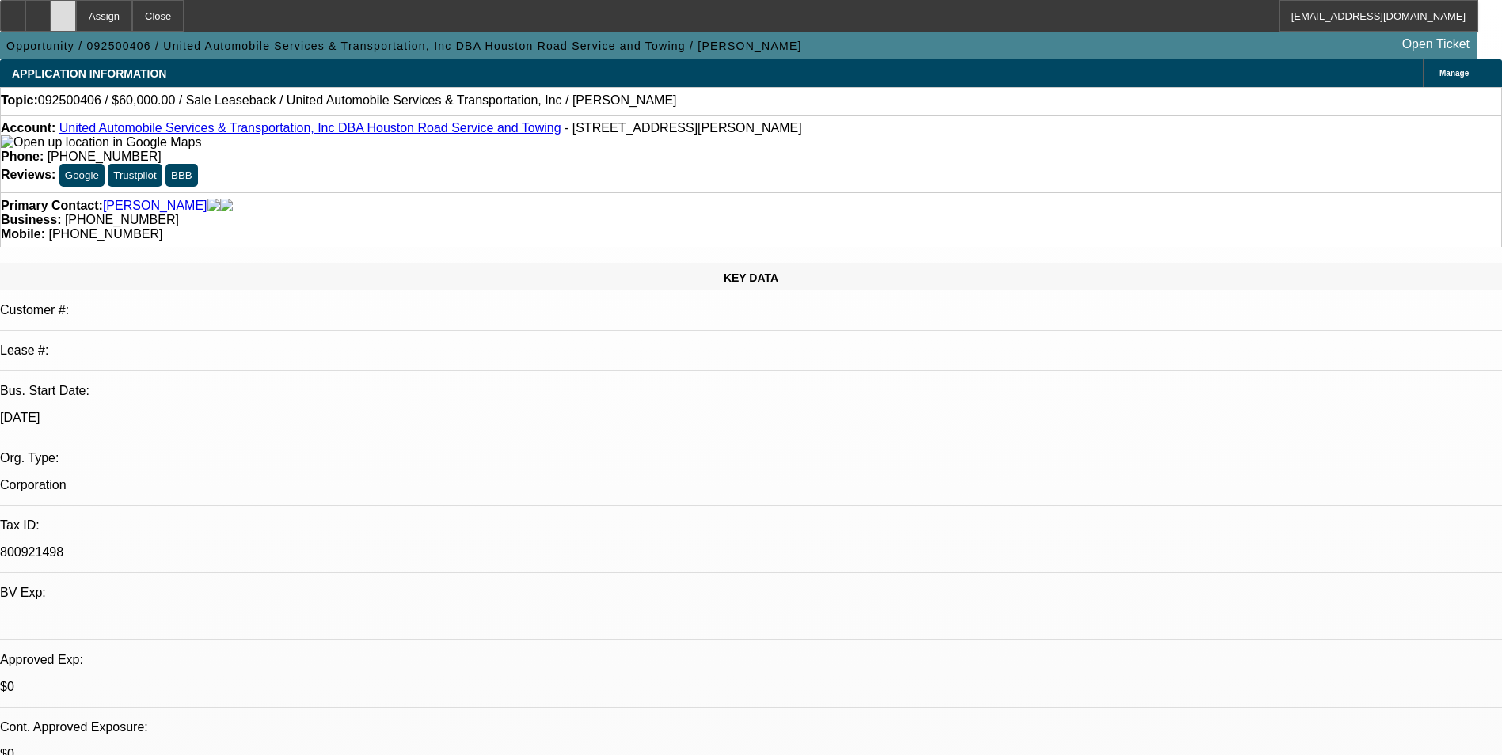
click at [63, 10] on icon at bounding box center [63, 10] width 0 height 0
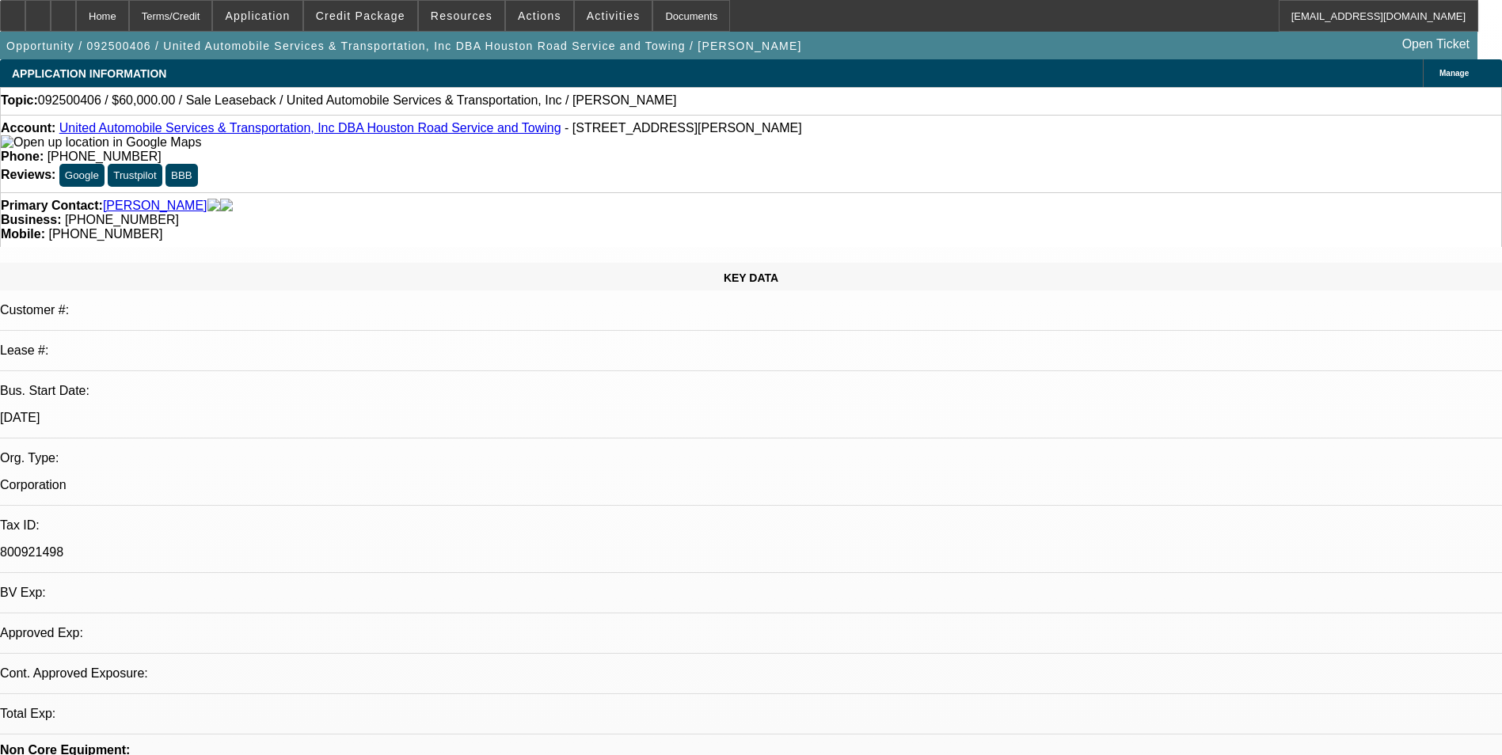
select select "0"
select select "2"
select select "0.1"
select select "4"
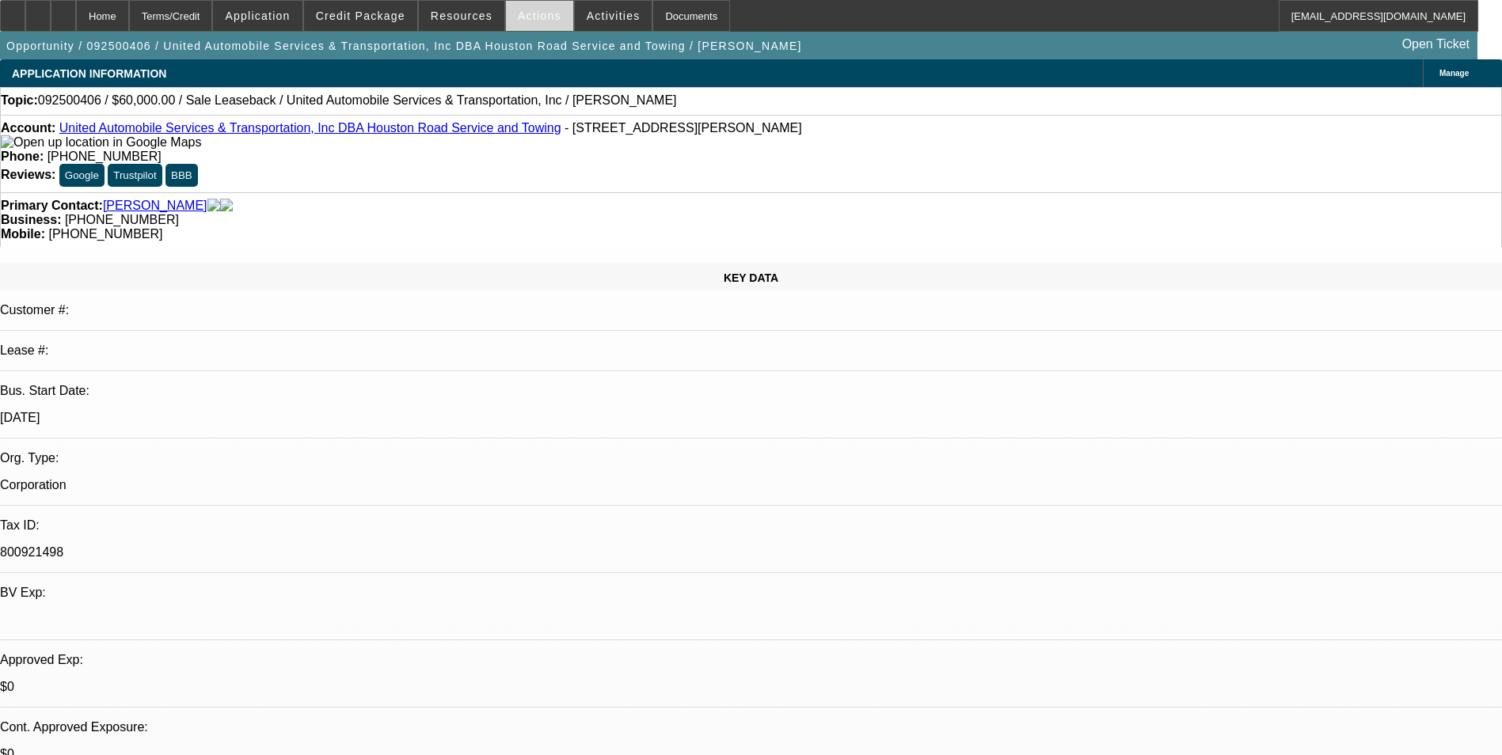
click at [534, 16] on span "Actions" at bounding box center [540, 16] width 44 height 13
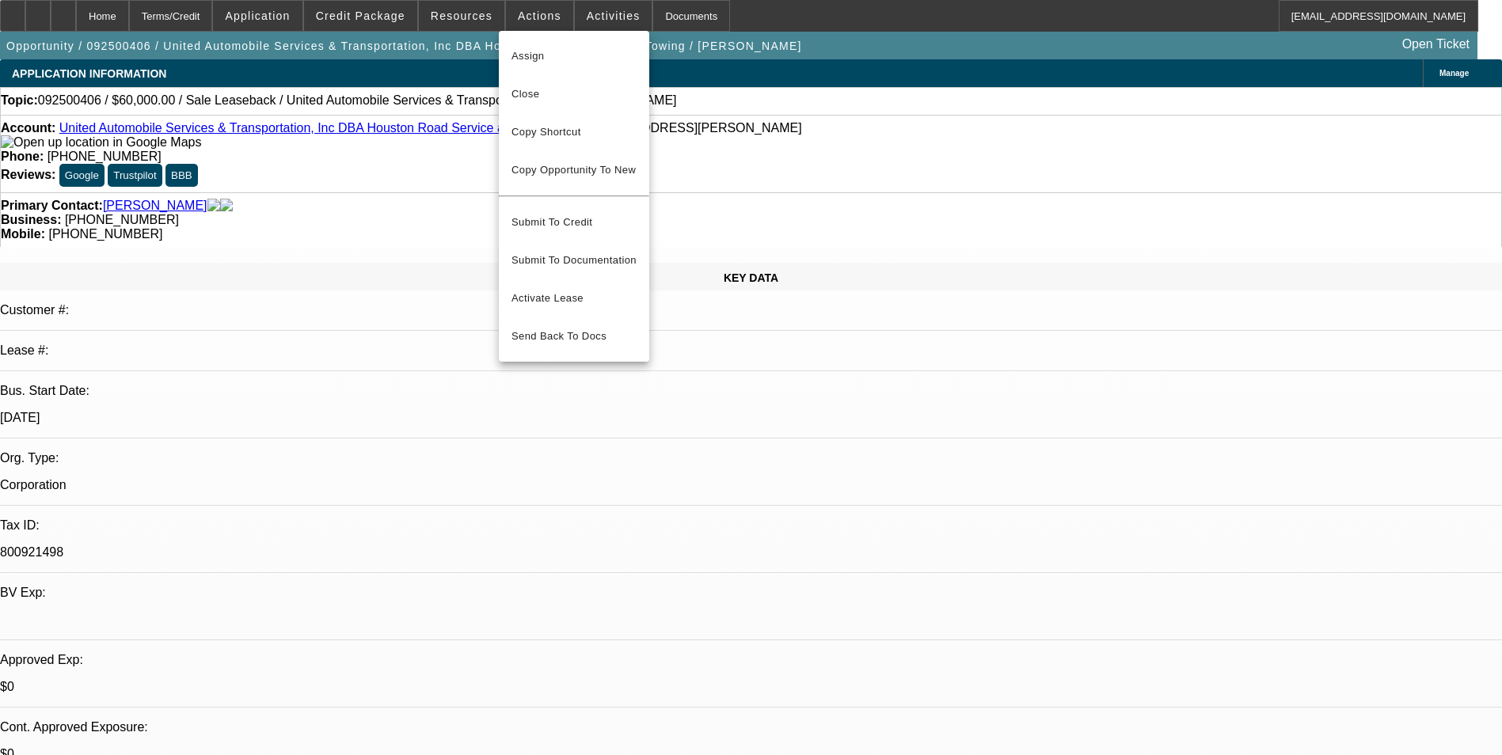
click at [378, 11] on div at bounding box center [751, 377] width 1502 height 755
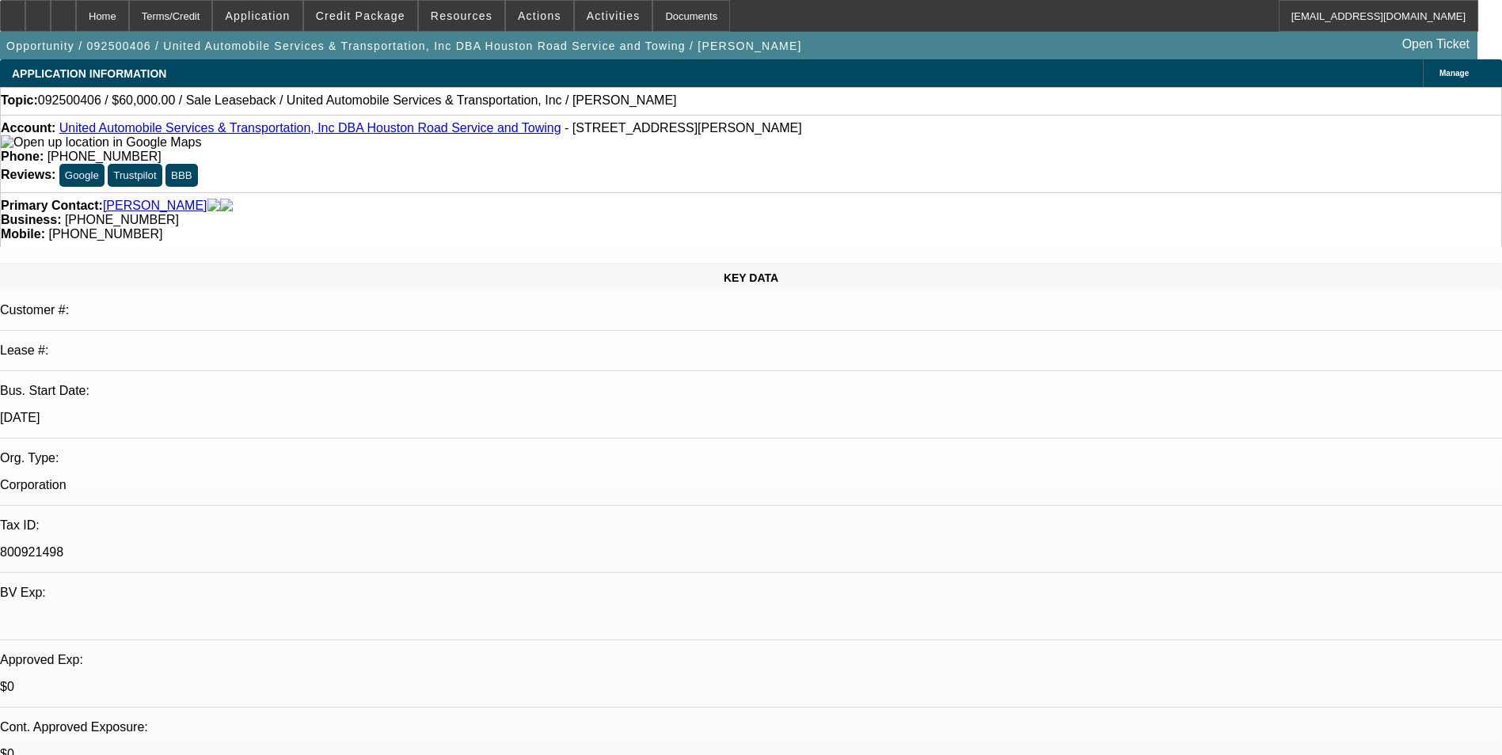
click at [378, 11] on span "Credit Package" at bounding box center [360, 16] width 89 height 13
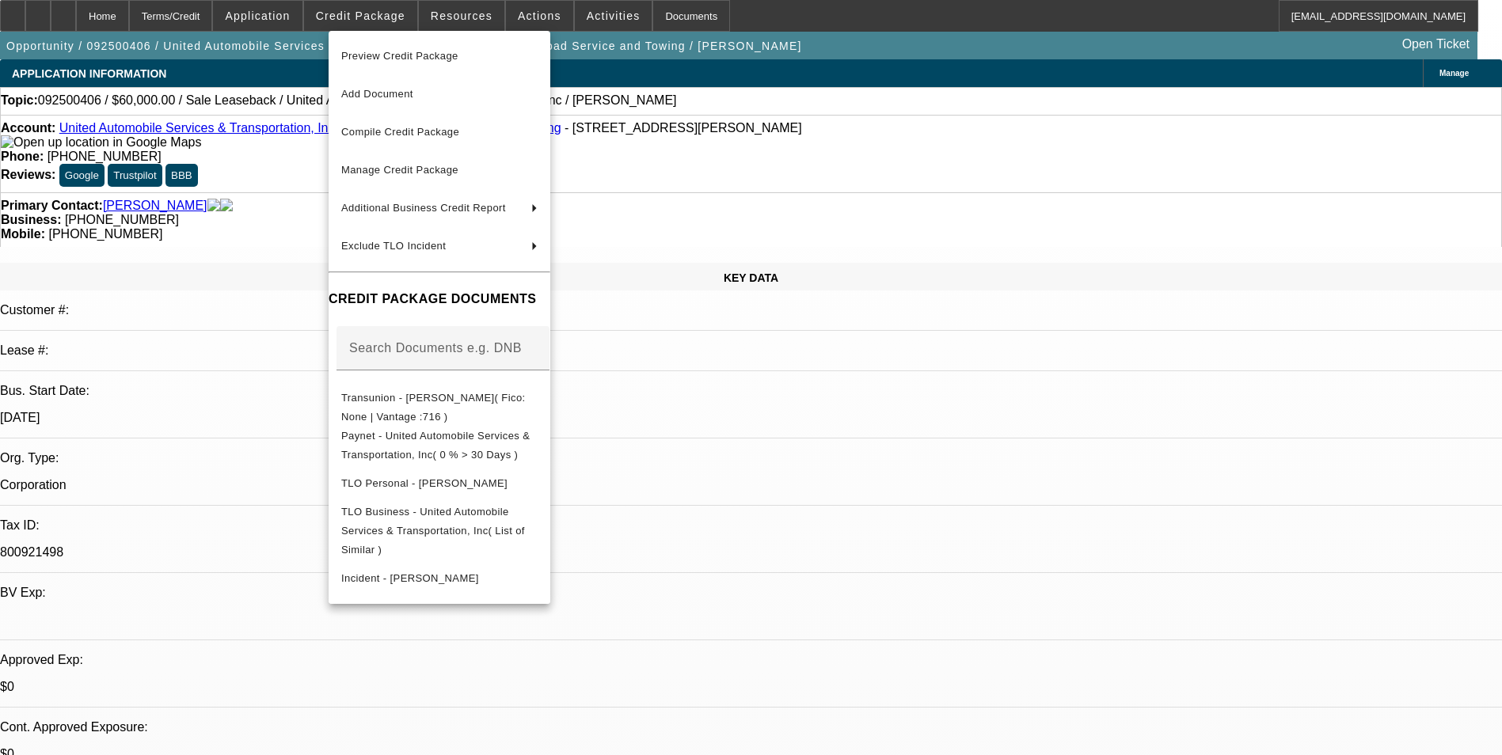
click at [308, 17] on div at bounding box center [751, 377] width 1502 height 755
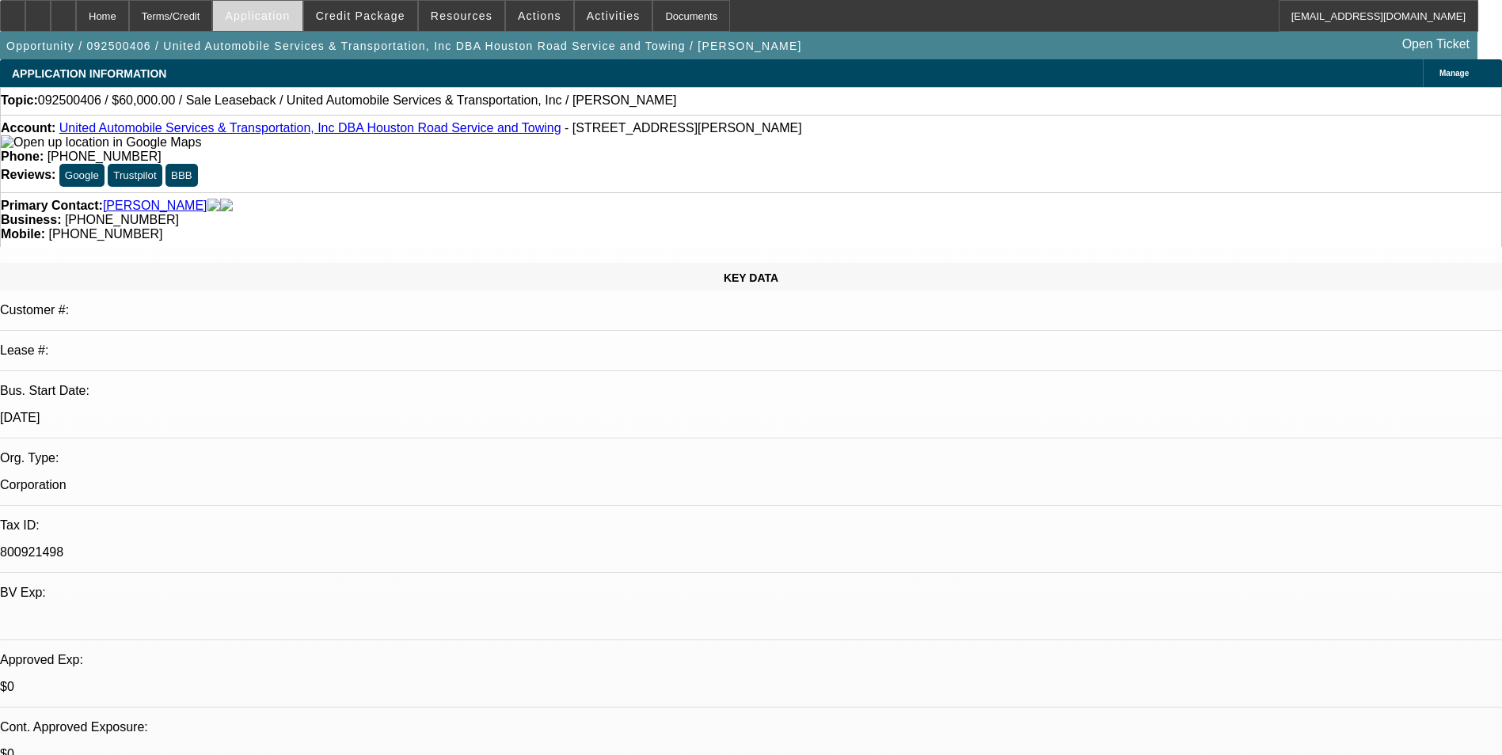
click at [290, 17] on span "Application" at bounding box center [257, 16] width 65 height 13
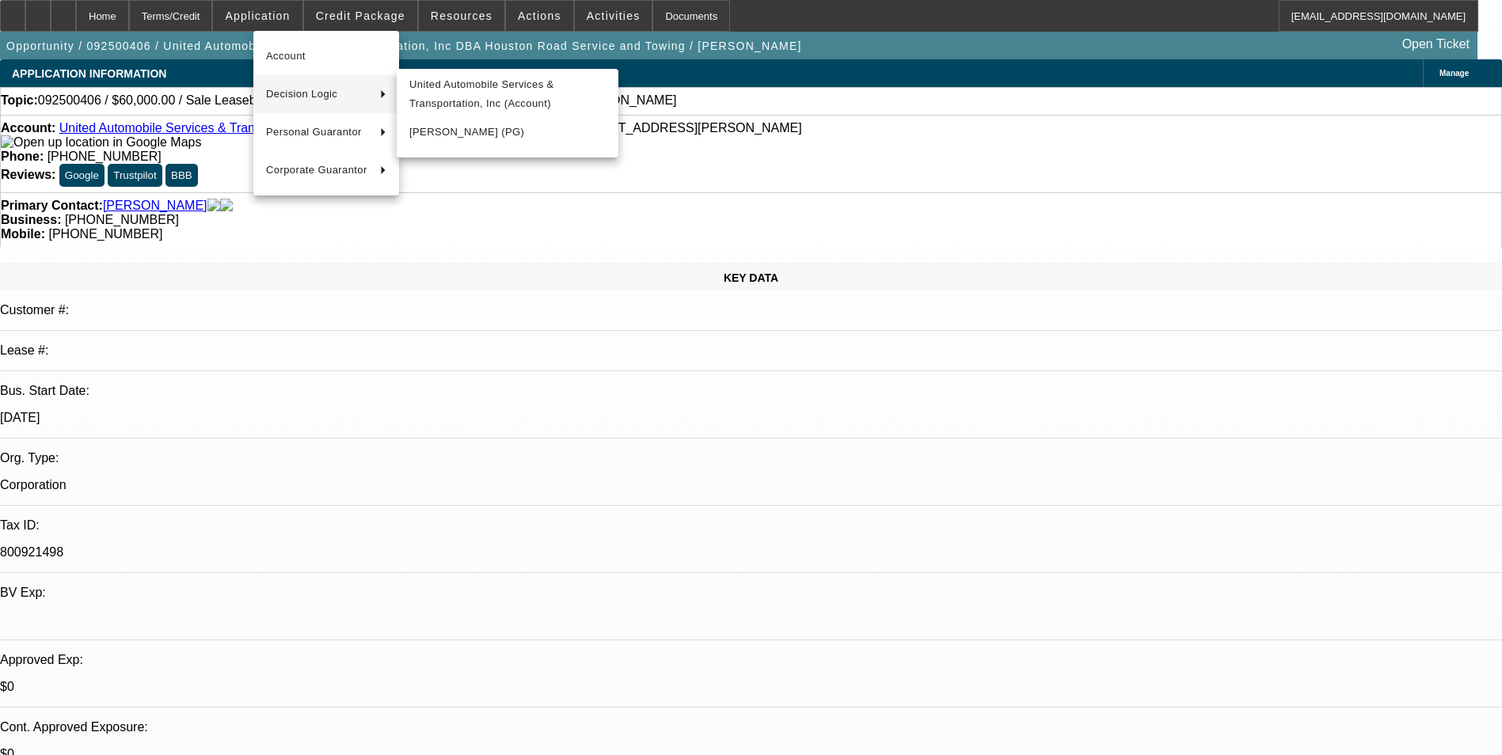
click at [321, 102] on span "Decision Logic" at bounding box center [316, 94] width 101 height 19
click at [508, 137] on span "Jubrail Abbasi (PG)" at bounding box center [507, 132] width 196 height 19
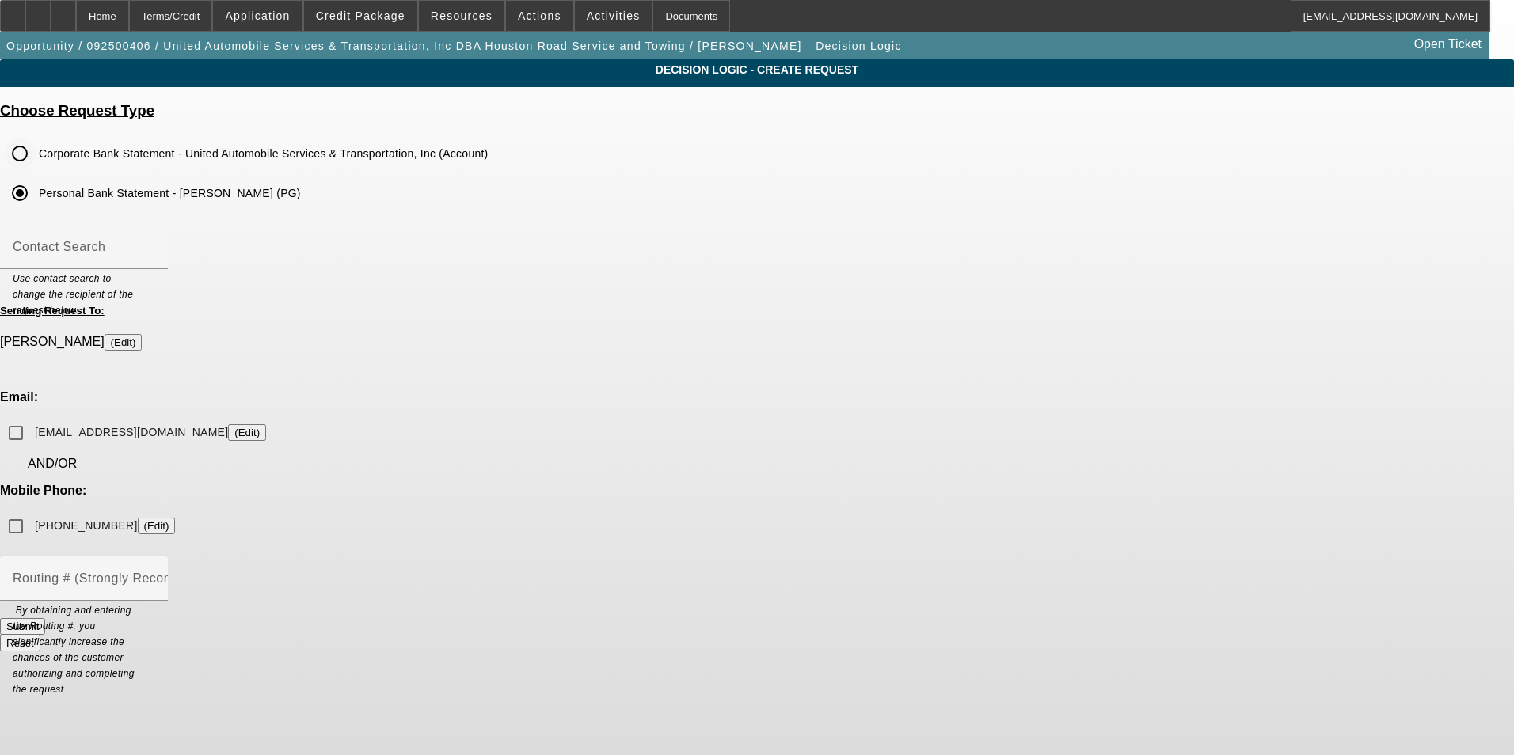
click at [36, 161] on input "Corporate Bank Statement - United Automobile Services & Transportation, Inc (Ac…" at bounding box center [20, 154] width 32 height 32
click at [32, 417] on input "jubrailabbasi@yahoo.com (Edit)" at bounding box center [16, 433] width 32 height 32
click at [45, 618] on button "Submit" at bounding box center [22, 626] width 45 height 17
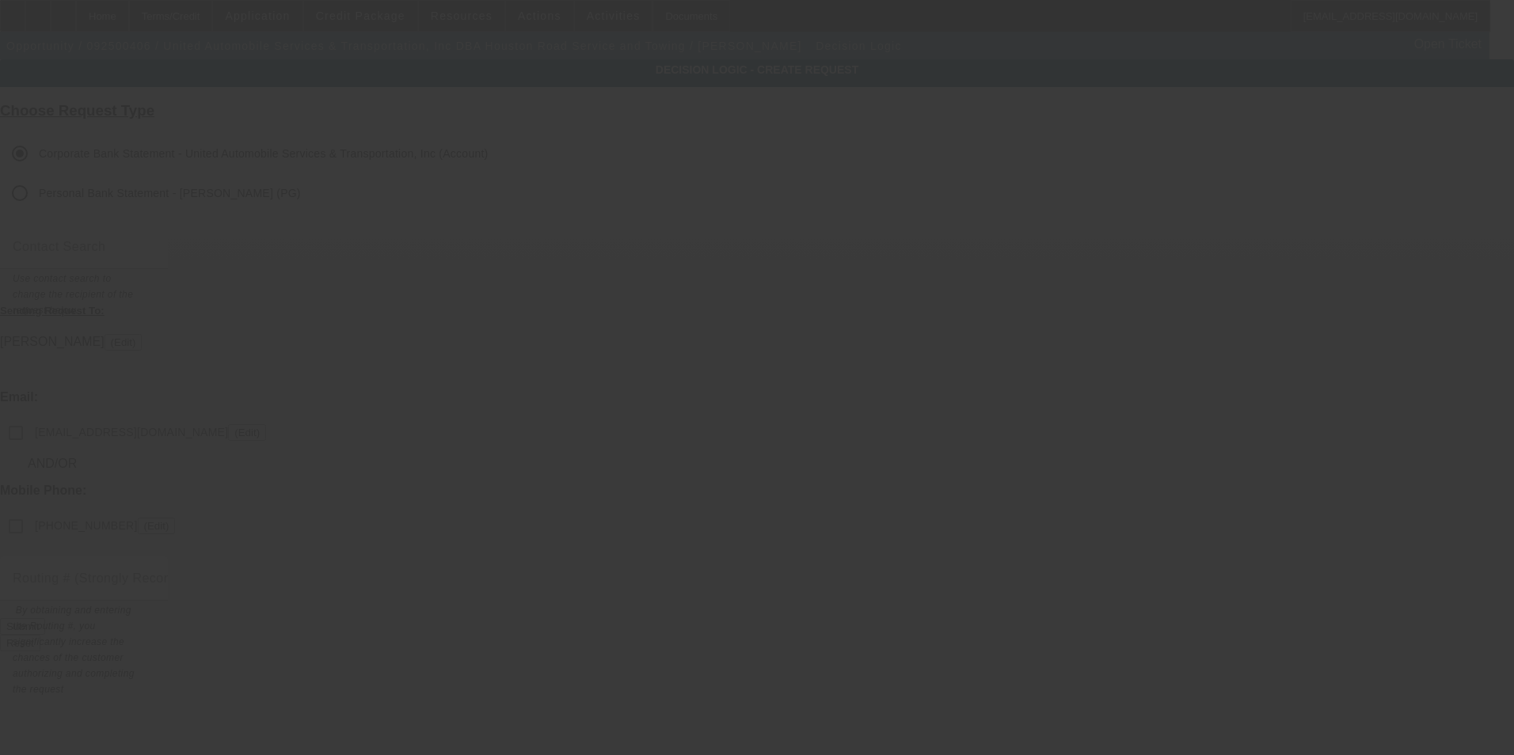
checkbox input "false"
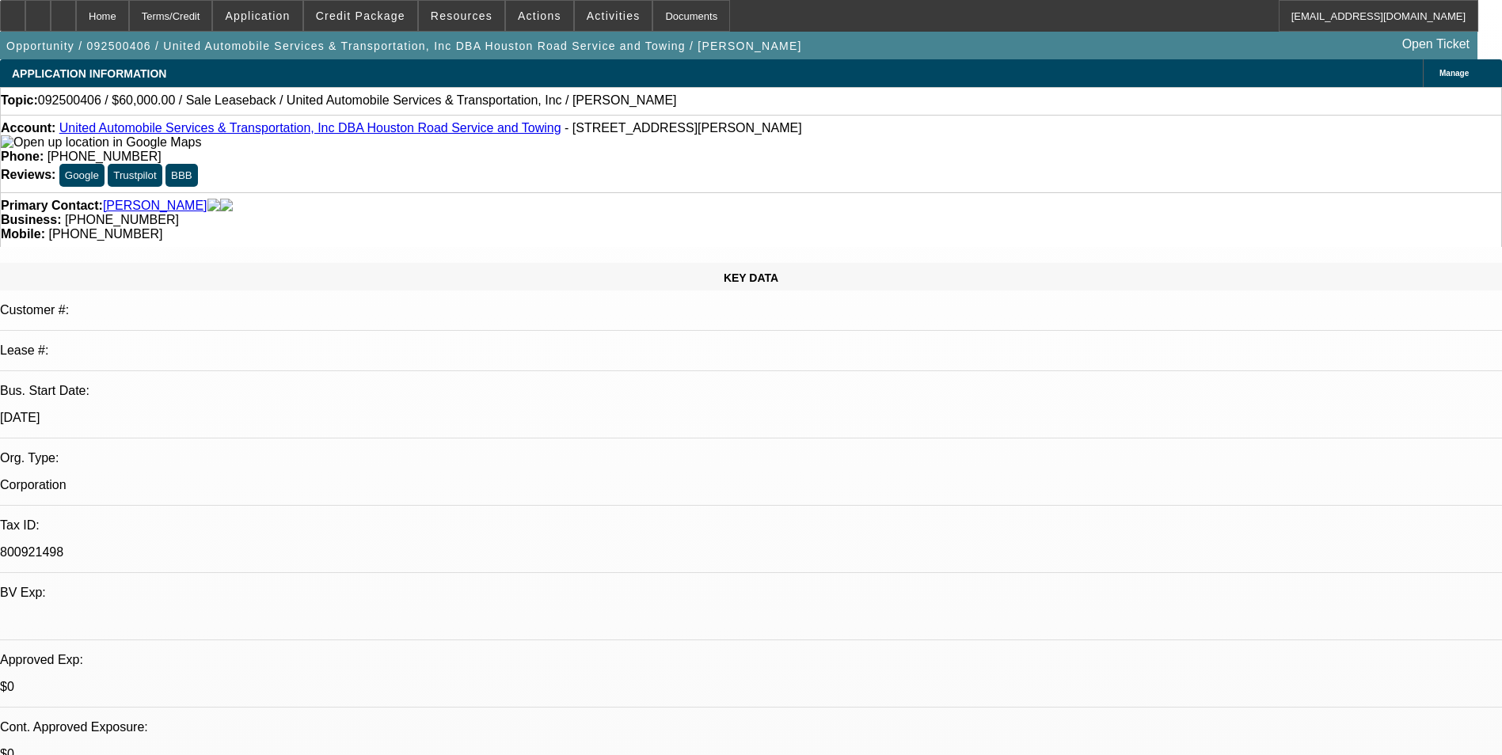
select select "0"
select select "2"
select select "0.1"
select select "4"
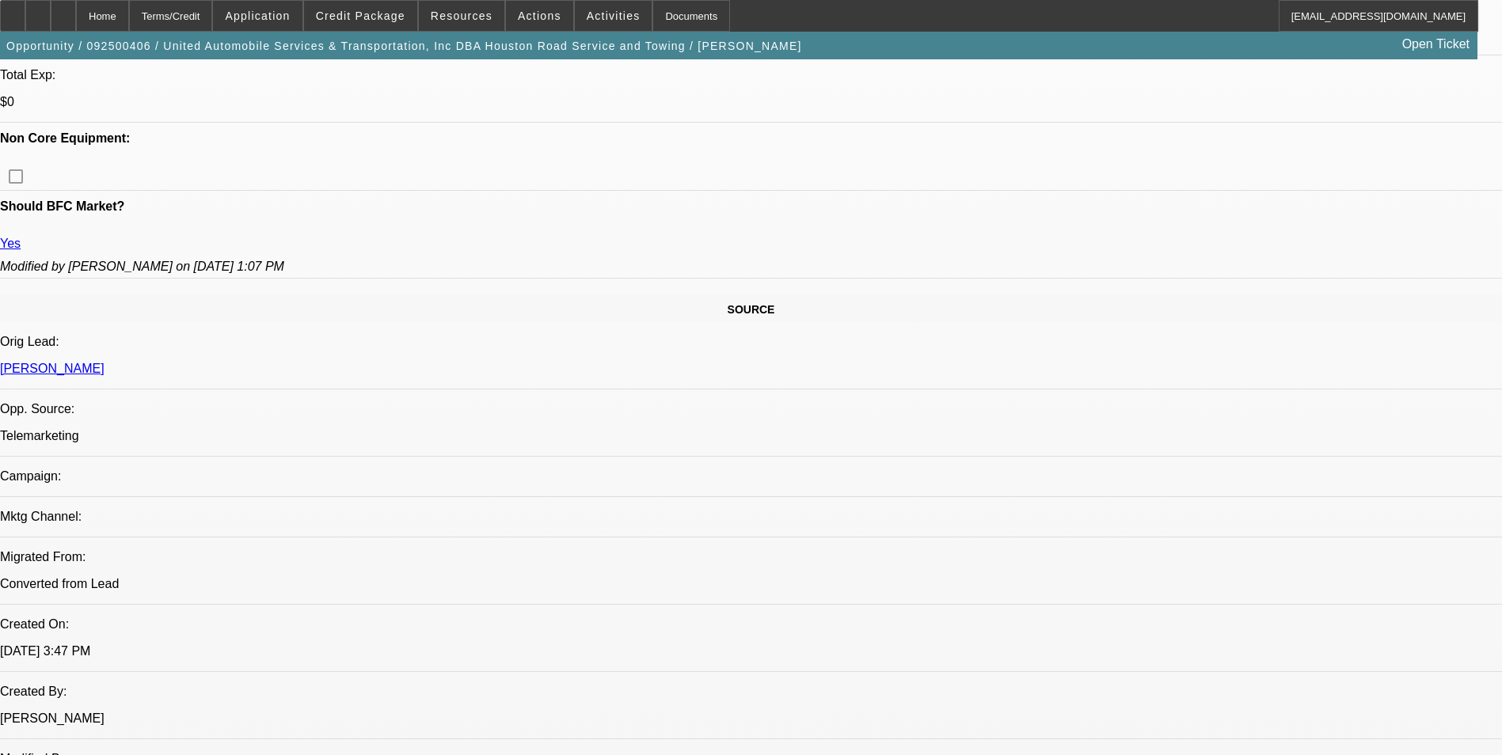
scroll to position [713, 0]
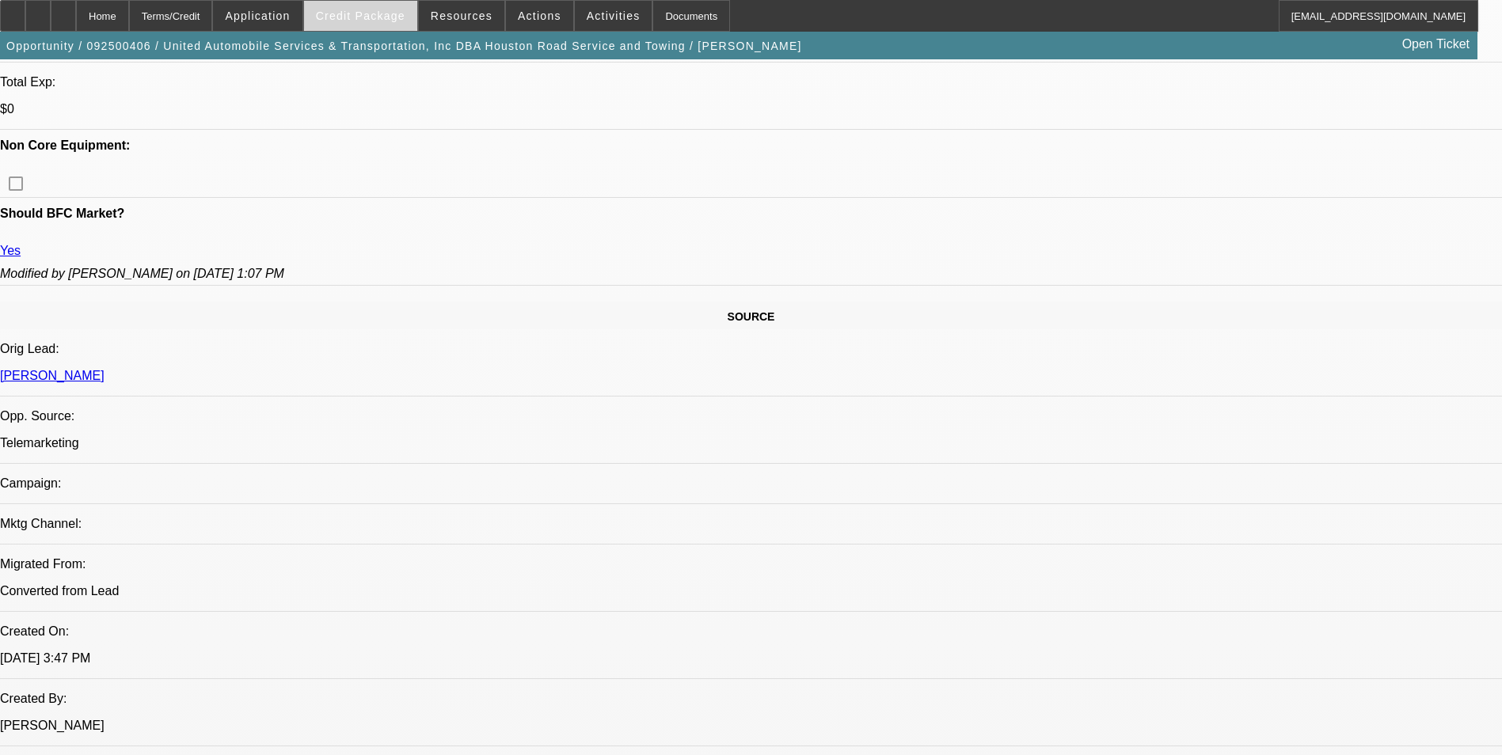
click at [391, 16] on span "Credit Package" at bounding box center [360, 16] width 89 height 13
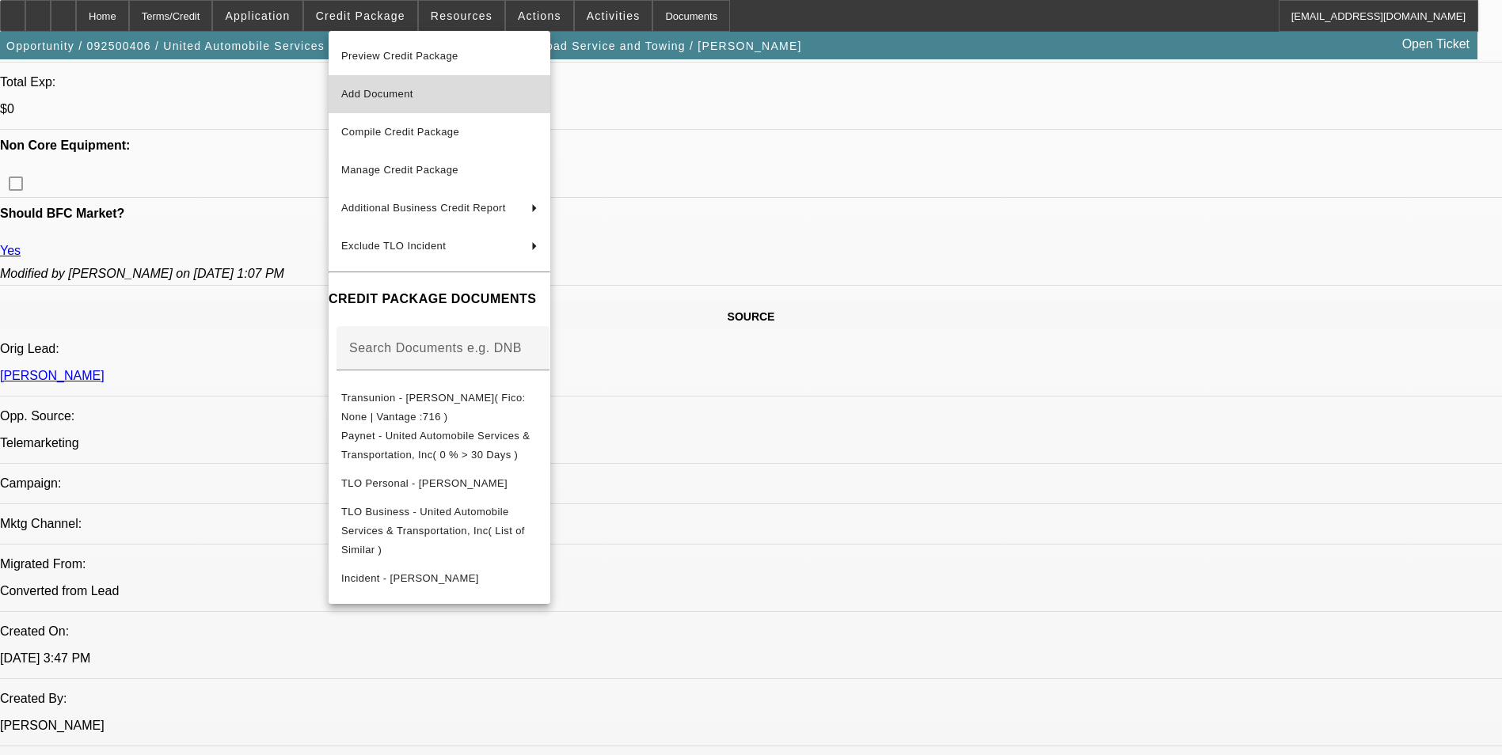
click at [394, 100] on span "Add Document" at bounding box center [439, 94] width 196 height 19
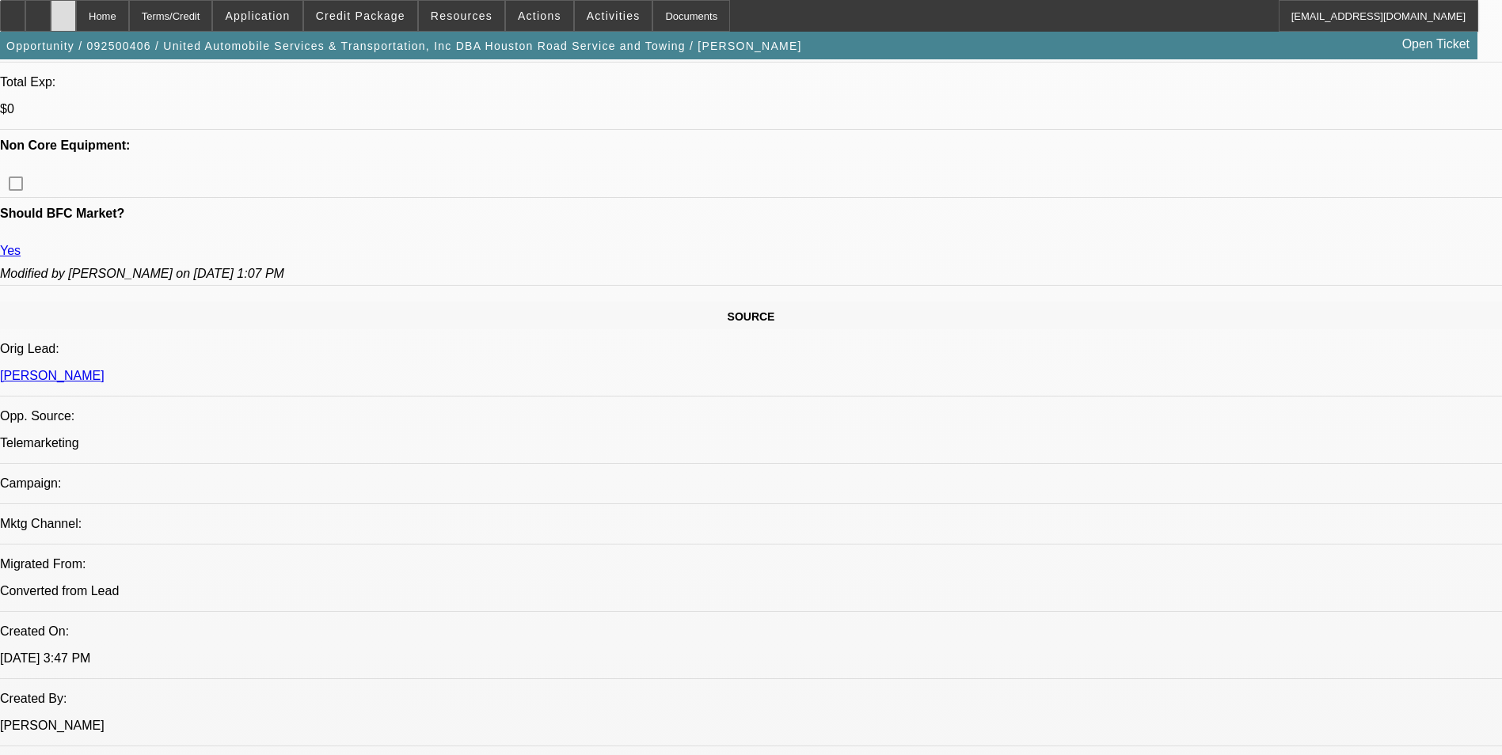
click at [63, 10] on icon at bounding box center [63, 10] width 0 height 0
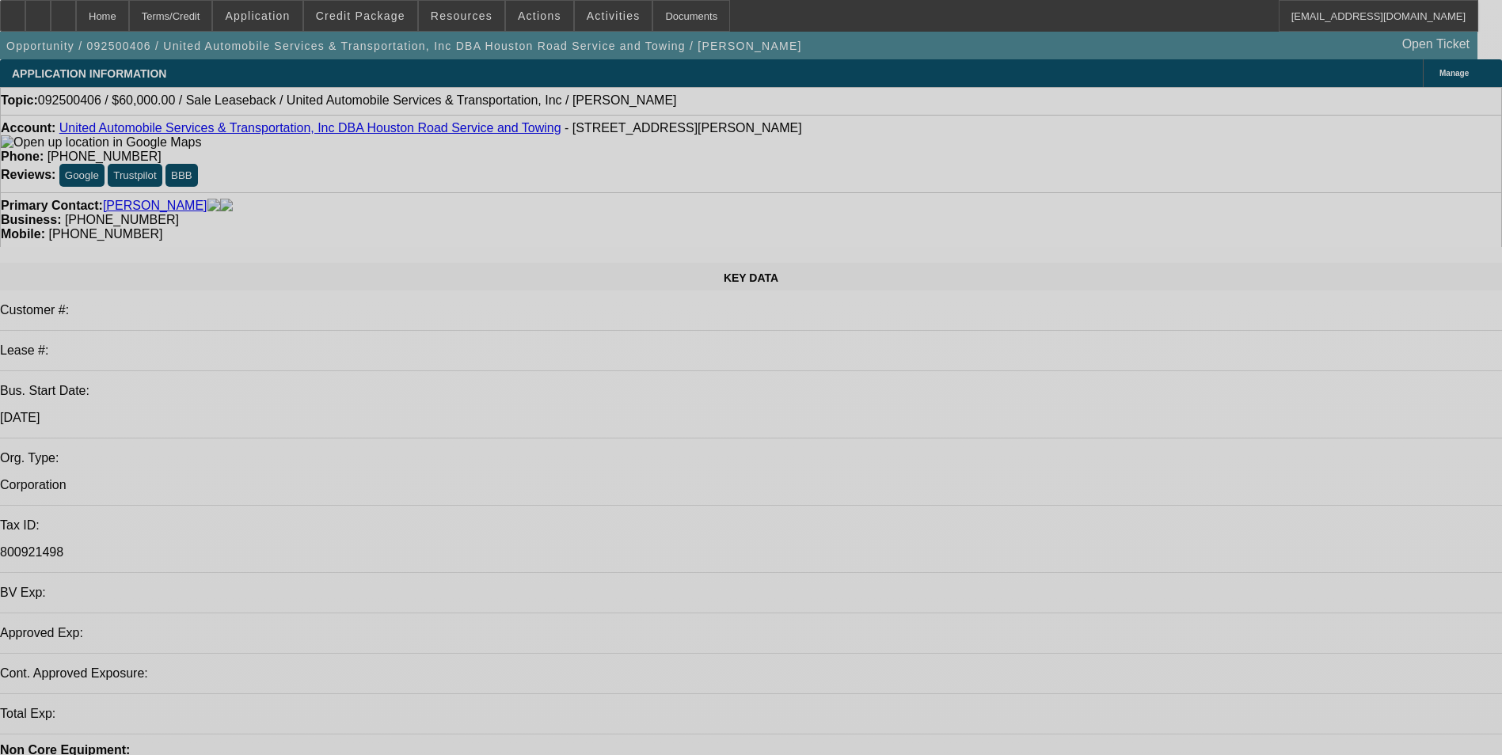
select select "0"
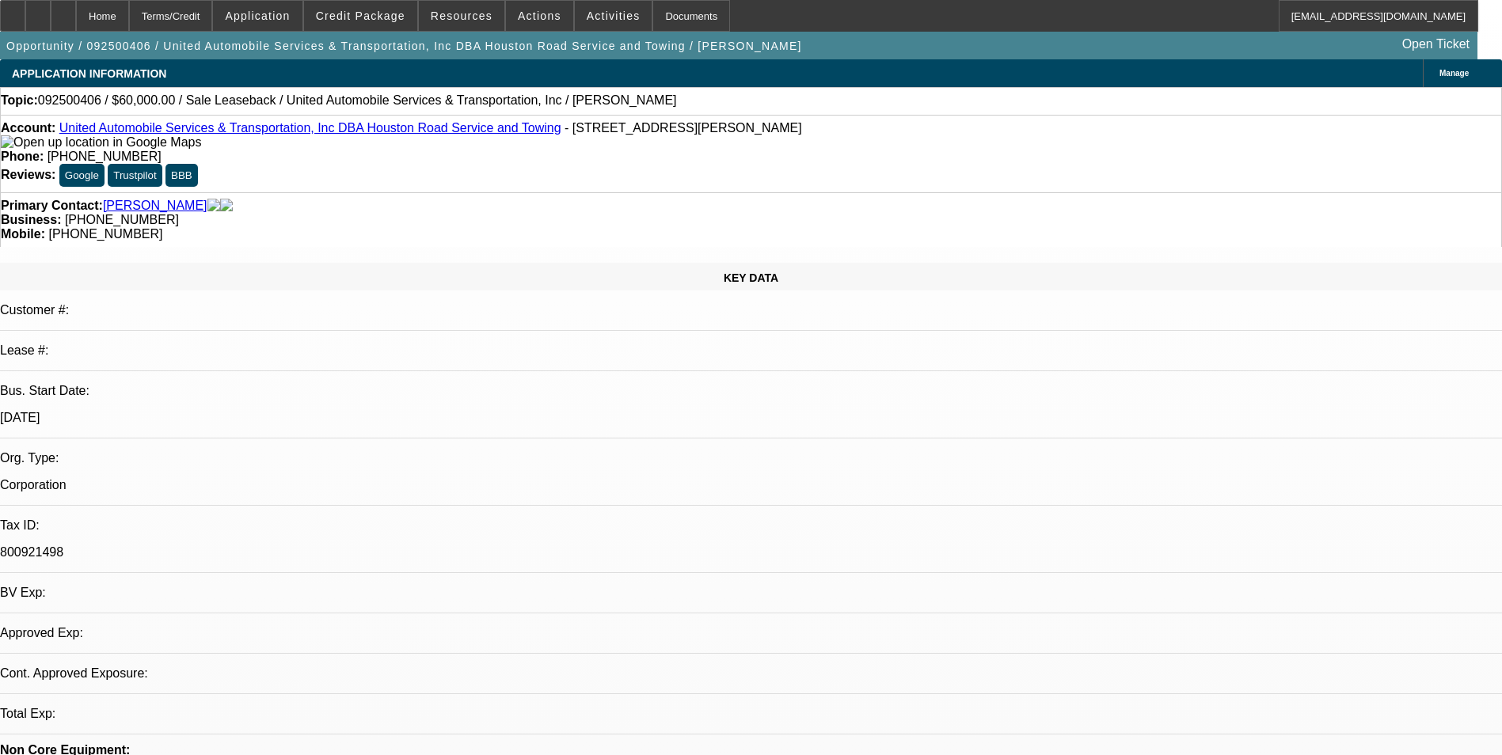
select select "2"
select select "0.1"
select select "1"
select select "2"
select select "4"
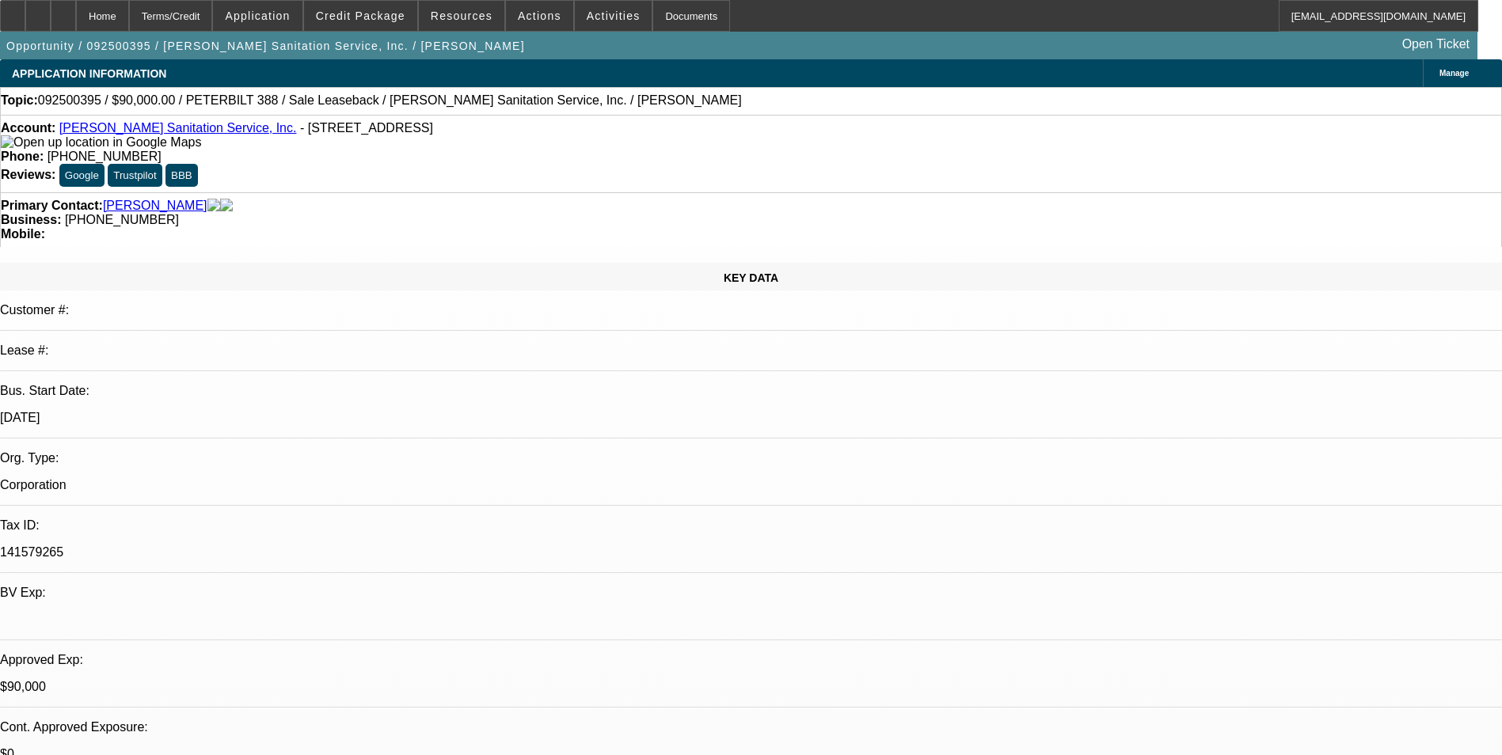
select select "0"
select select "2"
select select "0"
select select "6"
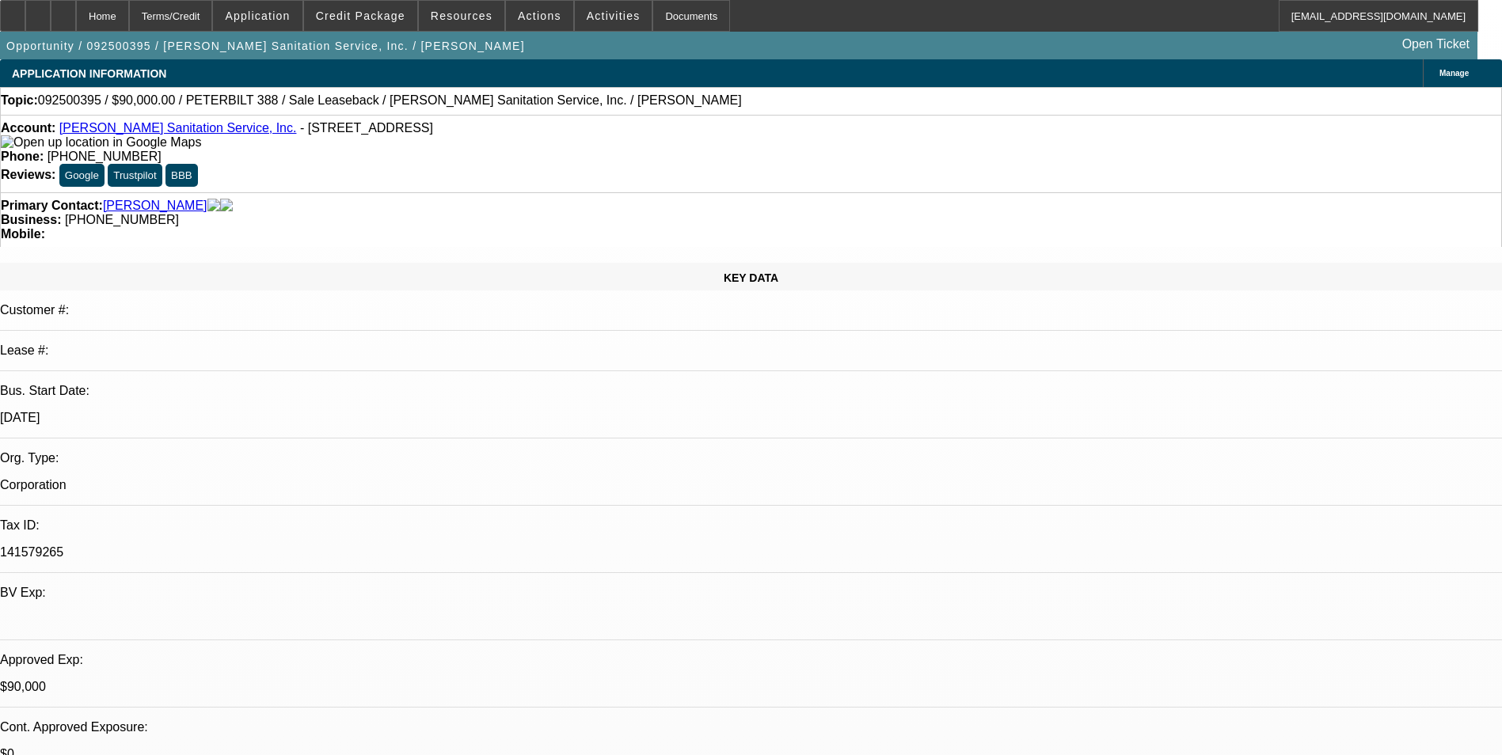
select select "0"
select select "2"
select select "0"
select select "6"
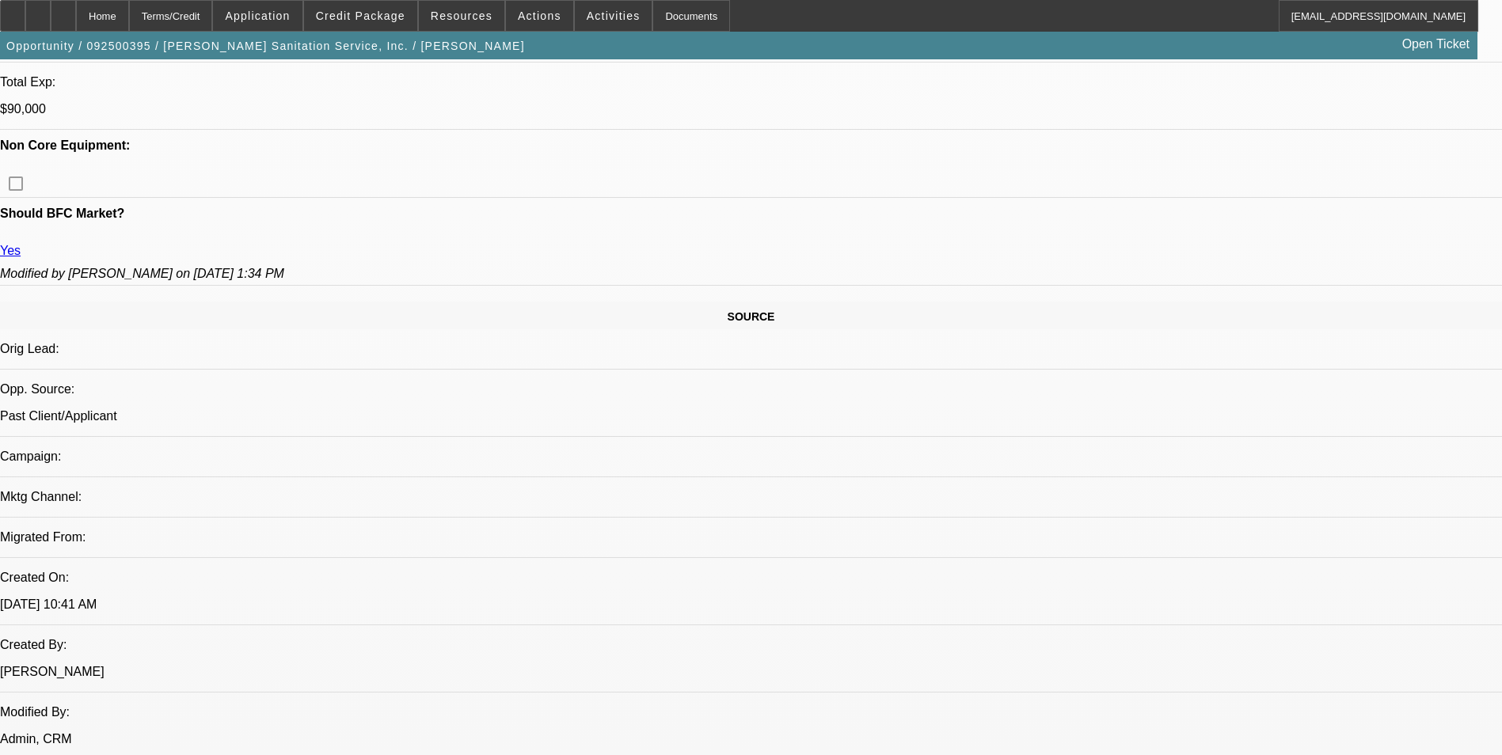
scroll to position [238, 0]
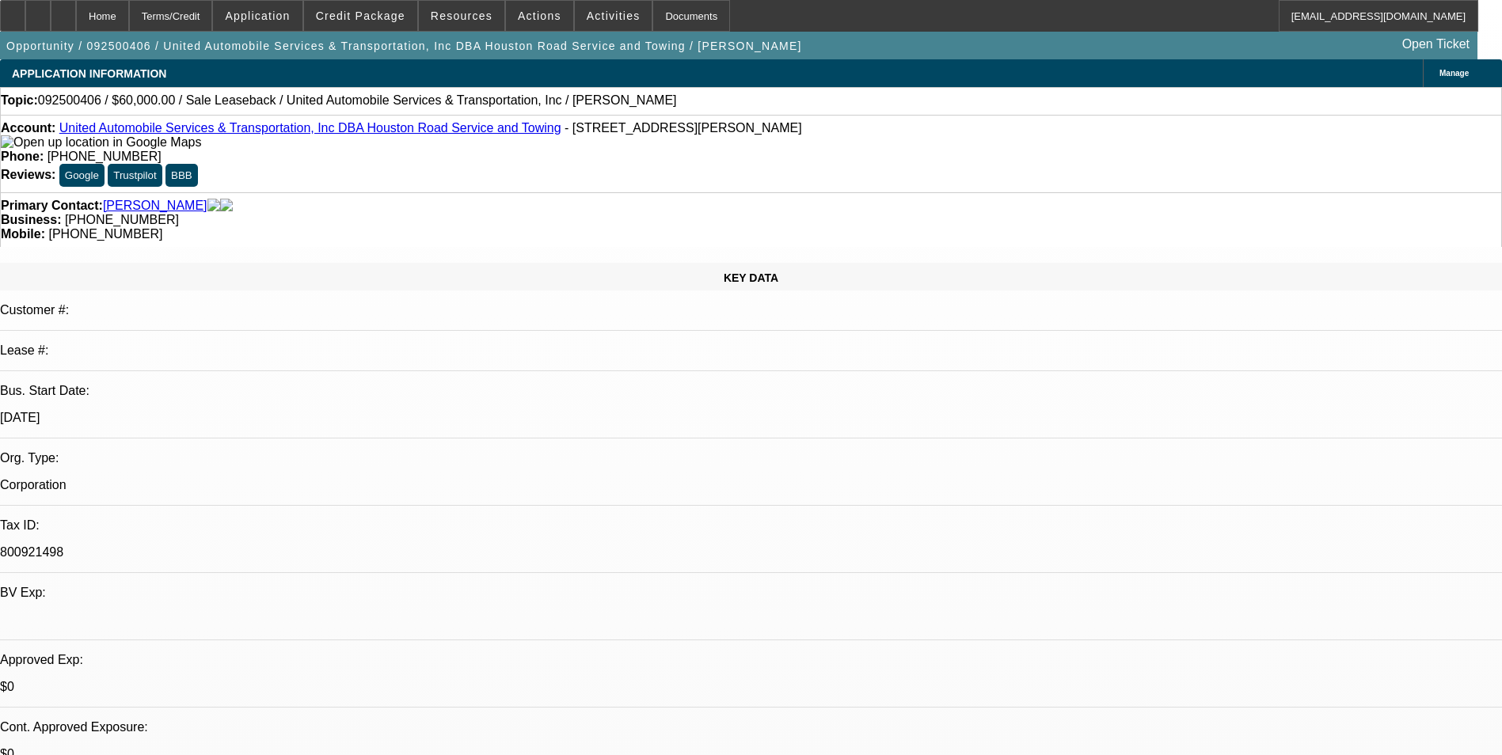
select select "0"
select select "2"
select select "0.1"
select select "4"
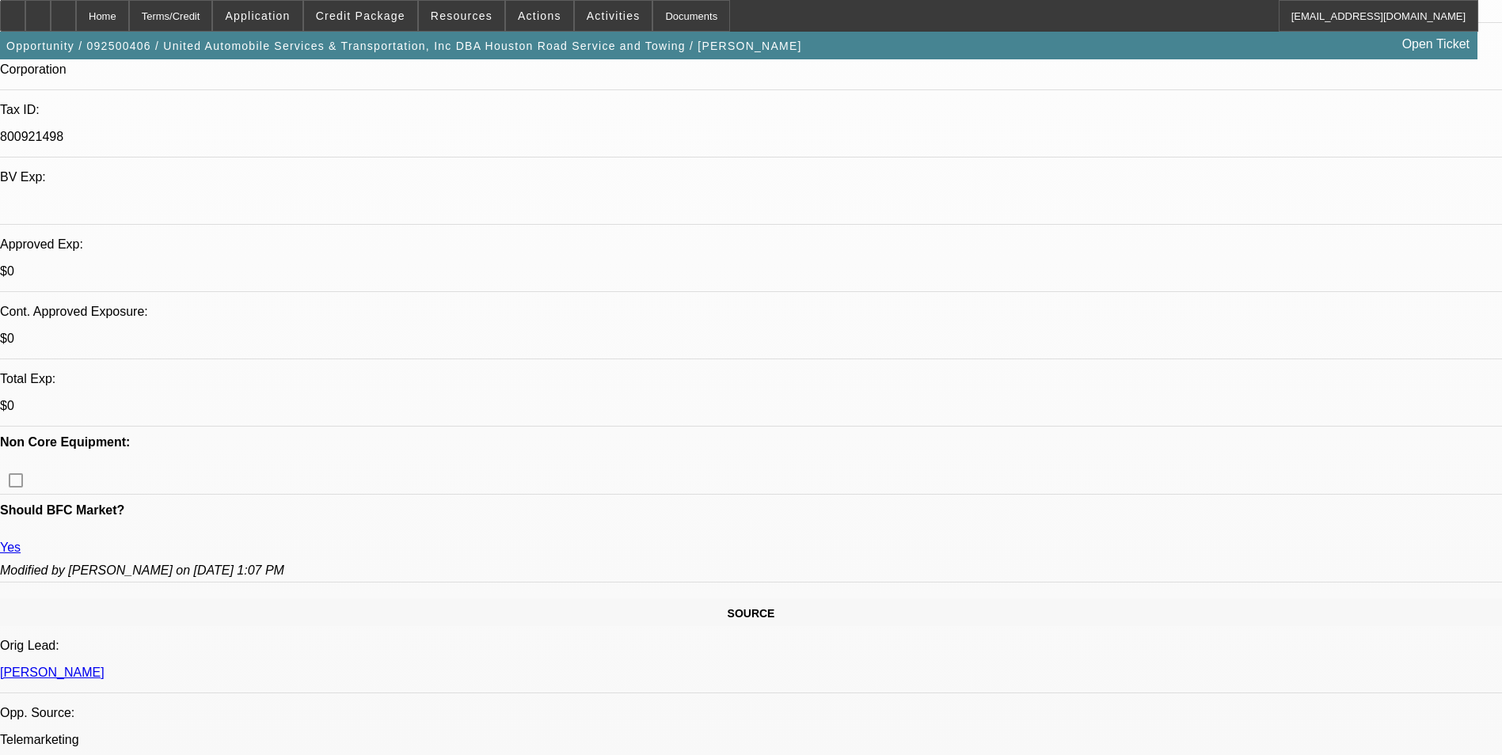
scroll to position [554, 0]
